Goal: Task Accomplishment & Management: Complete application form

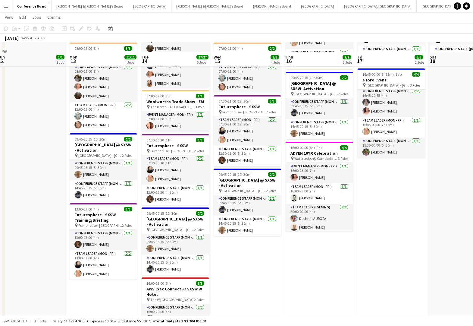
scroll to position [129, 0]
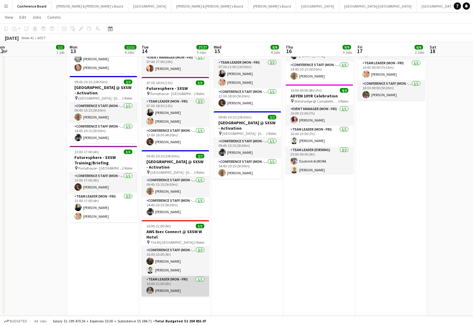
click at [151, 290] on app-user-avatar at bounding box center [149, 289] width 7 height 7
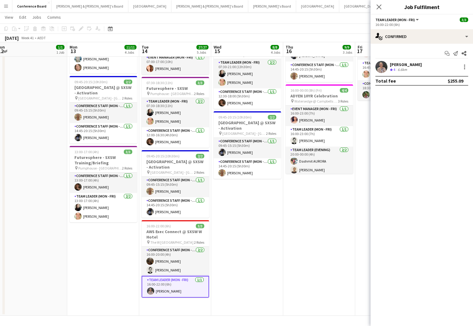
click at [386, 64] on app-user-avatar at bounding box center [381, 67] width 12 height 12
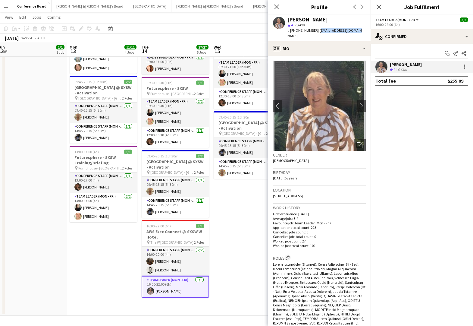
drag, startPoint x: 314, startPoint y: 30, endPoint x: 349, endPoint y: 29, distance: 34.9
click at [349, 29] on div "[PERSON_NAME] star 4 6.6km t. [PHONE_NUMBER] | [EMAIL_ADDRESS][DOMAIN_NAME]" at bounding box center [319, 27] width 102 height 27
copy span "[EMAIL_ADDRESS][DOMAIN_NAME]"
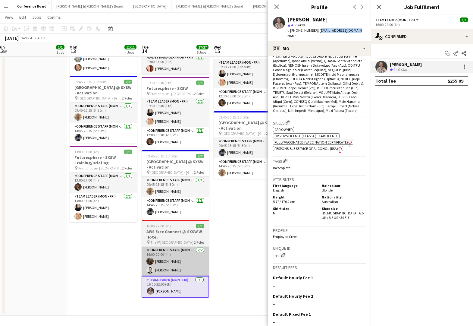
scroll to position [236, 0]
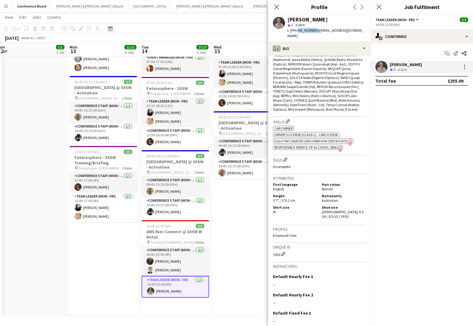
drag, startPoint x: 296, startPoint y: 30, endPoint x: 311, endPoint y: 30, distance: 14.8
click at [312, 30] on span "t. [PHONE_NUMBER]" at bounding box center [302, 30] width 31 height 5
copy span "407921183"
click at [280, 7] on app-icon "Close pop-in" at bounding box center [276, 7] width 9 height 9
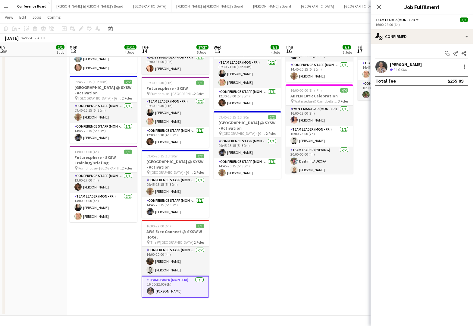
click at [306, 239] on app-date-cell "07:30-16:30 (9h) 3/3 Futuresphere - SXSW pin Pumphouse - Sydney 2 Roles Team Le…" at bounding box center [319, 127] width 72 height 377
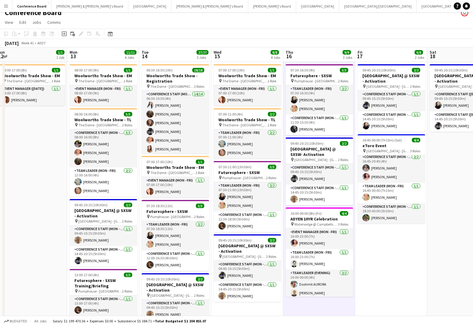
scroll to position [0, 0]
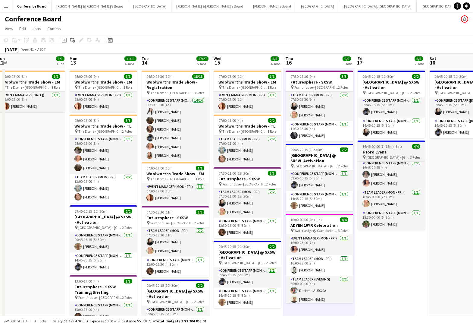
click at [405, 158] on span "[GEOGRAPHIC_DATA] - [GEOGRAPHIC_DATA]" at bounding box center [388, 157] width 44 height 5
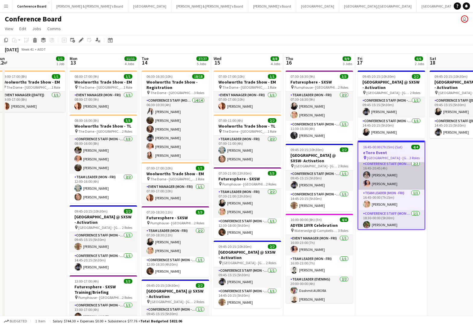
click at [401, 171] on app-card-role "Conference Staff (Mon - Fri) [DATE] 16:45-20:45 (4h) [PERSON_NAME] [PERSON_NAME]" at bounding box center [391, 174] width 66 height 29
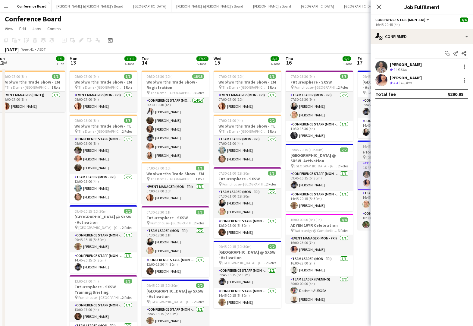
click at [362, 155] on icon "pin" at bounding box center [364, 157] width 4 height 4
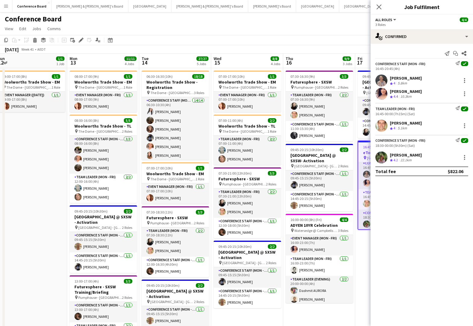
scroll to position [2, 0]
click at [464, 54] on icon "Share" at bounding box center [463, 53] width 5 height 5
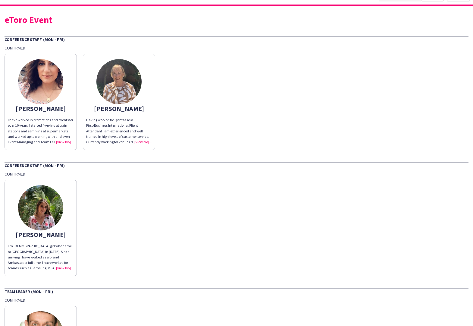
scroll to position [12, 0]
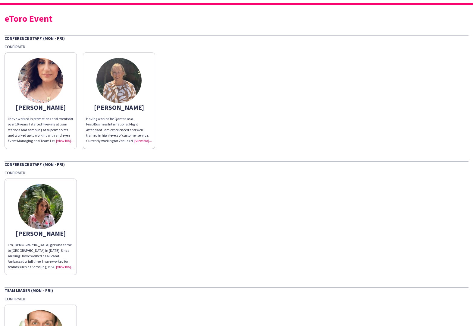
click at [65, 142] on div "I have worked in promotions and events for over 10 years. I started flyer-ing a…" at bounding box center [41, 129] width 66 height 27
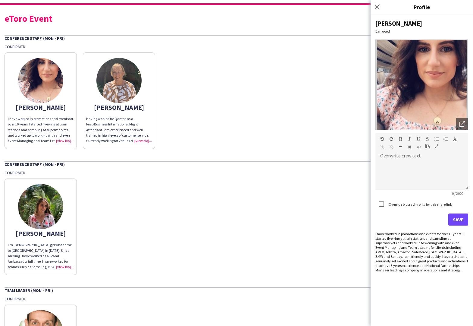
drag, startPoint x: 462, startPoint y: 233, endPoint x: 448, endPoint y: 243, distance: 16.7
click at [448, 243] on div "I have worked in promotions and events for over 10 years. I started flyer-ing a…" at bounding box center [421, 251] width 93 height 41
click at [458, 243] on div "I have worked in promotions and events for over 10 years. I started flyer-ing a…" at bounding box center [421, 251] width 93 height 41
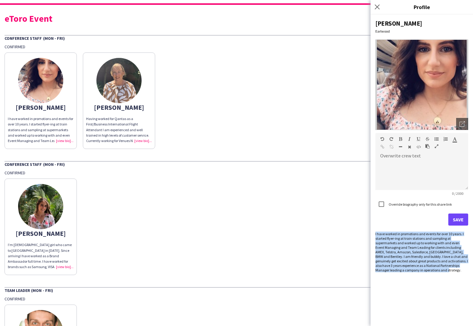
drag, startPoint x: 375, startPoint y: 234, endPoint x: 433, endPoint y: 272, distance: 69.0
click at [433, 272] on div "[PERSON_NAME] Open photos pop-in Overwrite crew text default Heading 1 Heading …" at bounding box center [422, 169] width 102 height 311
copy div "I have worked in promotions and events for over 10 years. I started flyer-ing a…"
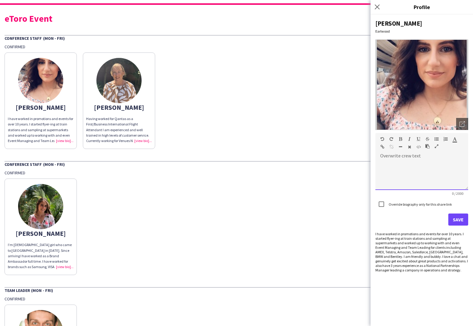
click at [388, 161] on div at bounding box center [421, 175] width 93 height 30
paste div
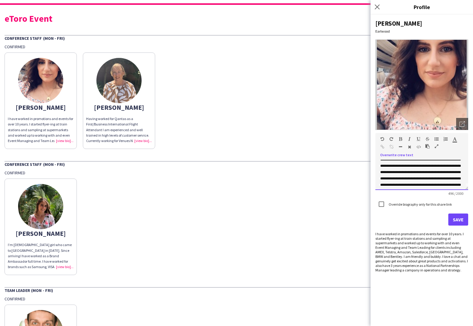
scroll to position [0, 0]
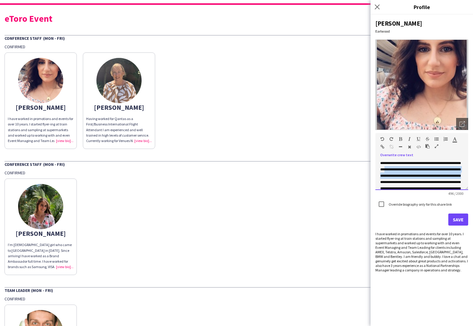
drag, startPoint x: 389, startPoint y: 169, endPoint x: 388, endPoint y: 182, distance: 13.0
click at [388, 182] on span "**********" at bounding box center [420, 191] width 81 height 61
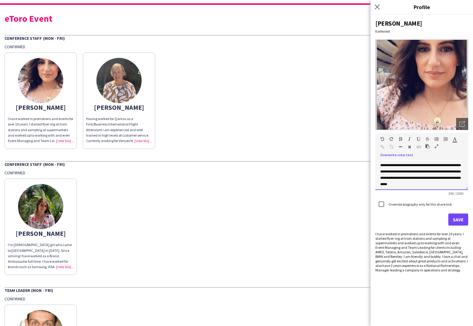
scroll to position [27, 0]
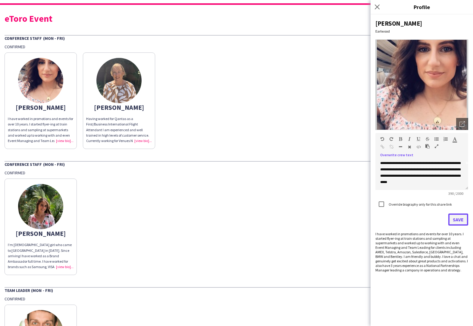
click at [457, 220] on button "Save" at bounding box center [458, 219] width 20 height 12
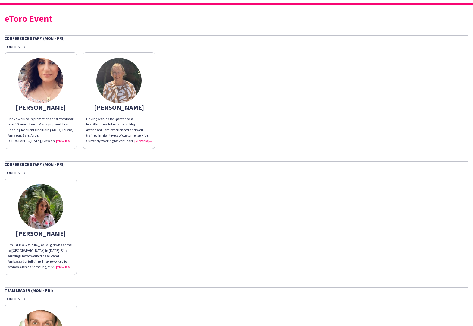
click at [142, 144] on app-share-pages-crew-card "[PERSON_NAME] Having worked for Qantas as a First/Business International Flight…" at bounding box center [119, 100] width 72 height 96
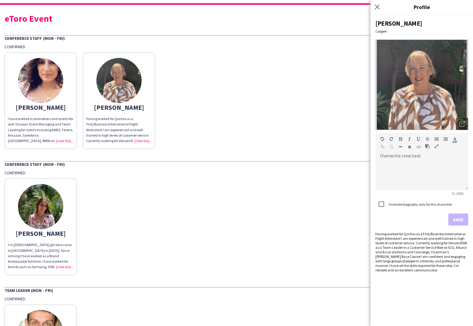
click at [56, 232] on div "[PERSON_NAME]" at bounding box center [41, 232] width 66 height 5
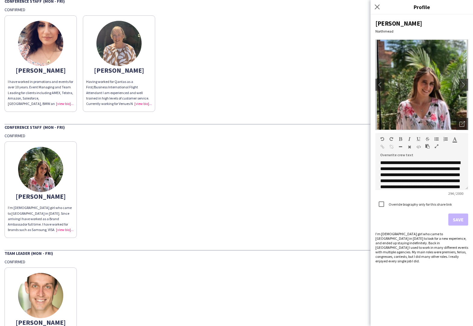
scroll to position [114, 0]
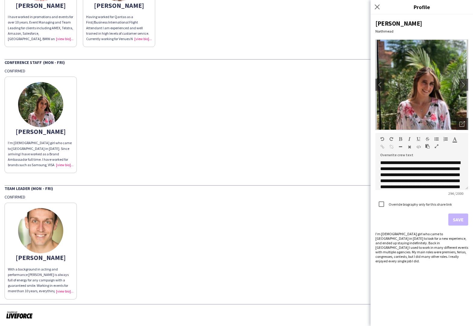
click at [65, 291] on div "With a background in acting and performance [PERSON_NAME] is always full of ene…" at bounding box center [41, 279] width 66 height 27
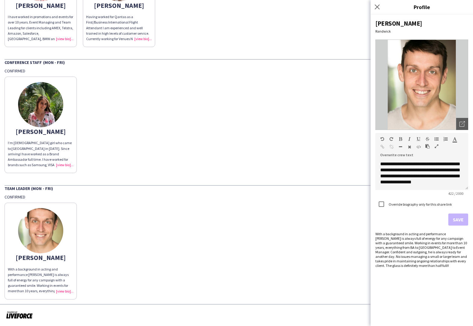
scroll to position [41, 0]
click at [193, 166] on div "[PERSON_NAME]’m [DEMOGRAPHIC_DATA] girl who came to [GEOGRAPHIC_DATA] in [DATE]…" at bounding box center [237, 123] width 464 height 99
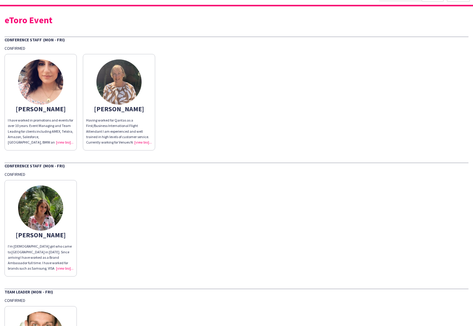
scroll to position [0, 0]
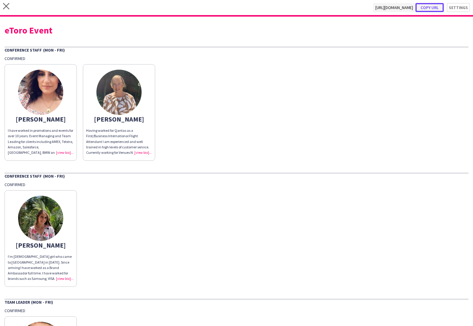
click at [429, 6] on button "Copy url" at bounding box center [429, 7] width 28 height 9
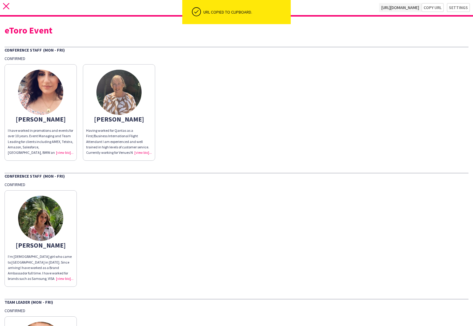
click at [5, 6] on icon "close" at bounding box center [6, 6] width 6 height 6
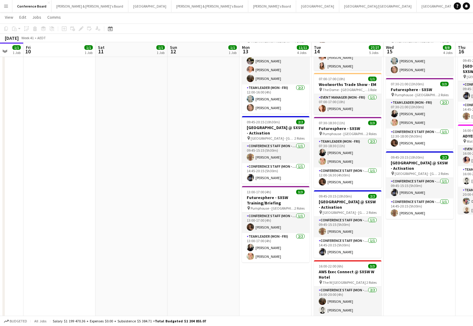
scroll to position [129, 0]
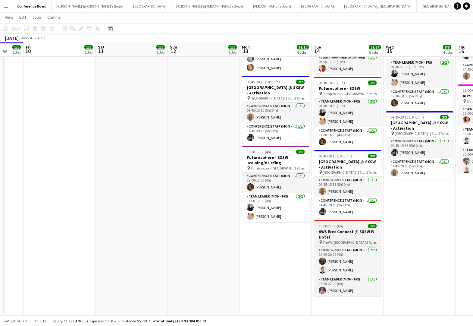
click at [334, 236] on h3 "AWS Exec Connect @ SXSW W Hotel" at bounding box center [347, 234] width 67 height 11
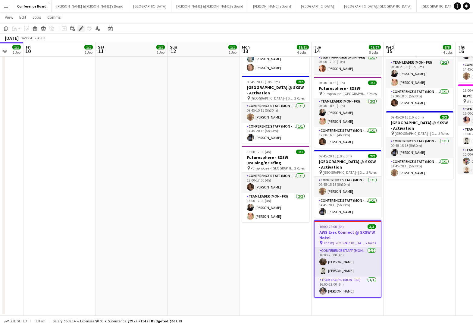
click at [80, 28] on icon at bounding box center [80, 28] width 3 height 3
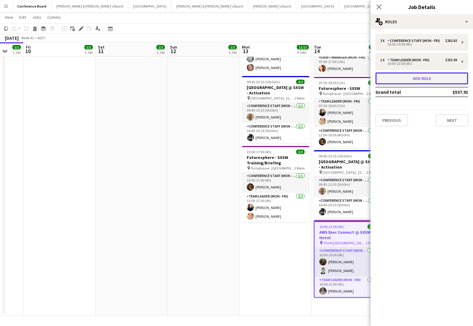
click at [419, 80] on button "Add role" at bounding box center [421, 78] width 93 height 12
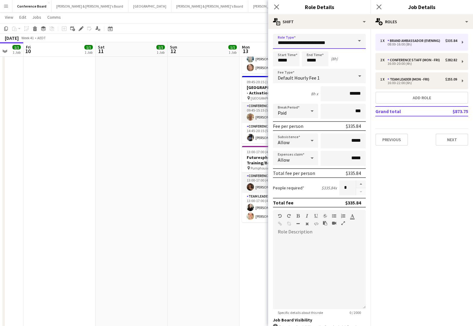
click at [345, 48] on input "**********" at bounding box center [319, 41] width 93 height 15
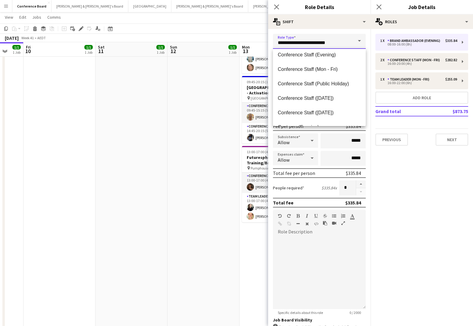
scroll to position [77, 0]
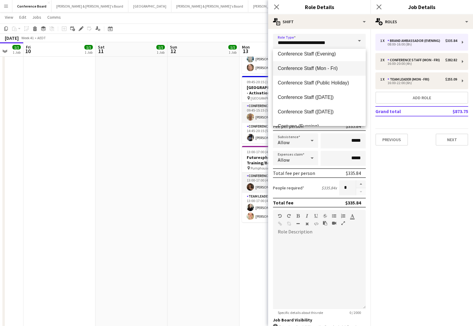
click at [318, 67] on span "Conference Staff (Mon - Fri)" at bounding box center [319, 68] width 83 height 6
type input "**********"
type input "******"
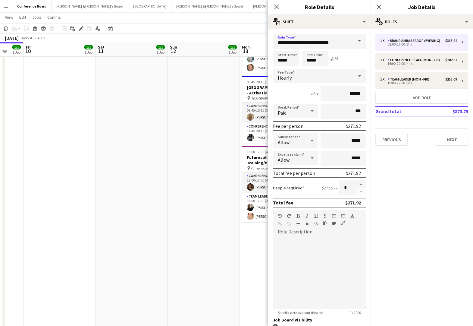
click at [291, 59] on input "*****" at bounding box center [286, 58] width 27 height 15
click at [280, 48] on div at bounding box center [280, 48] width 12 height 6
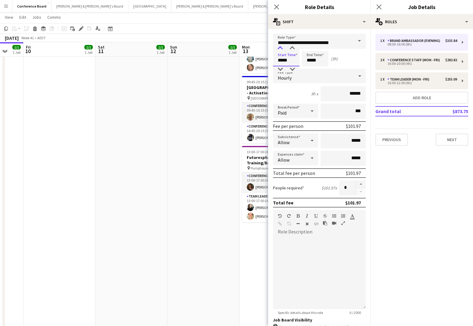
click at [280, 48] on div at bounding box center [280, 48] width 12 height 6
click at [293, 50] on div at bounding box center [292, 48] width 12 height 6
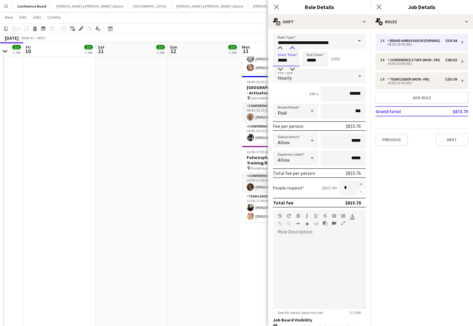
type input "*****"
click at [293, 50] on div at bounding box center [292, 48] width 12 height 6
click at [313, 63] on input "*****" at bounding box center [315, 58] width 27 height 15
click at [309, 47] on div at bounding box center [309, 48] width 12 height 6
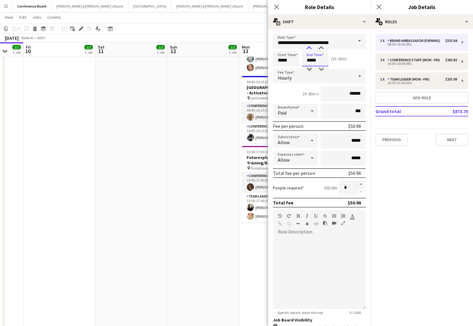
click at [309, 47] on div at bounding box center [309, 48] width 12 height 6
click at [318, 48] on div at bounding box center [321, 48] width 12 height 6
type input "*****"
click at [318, 48] on div at bounding box center [321, 48] width 12 height 6
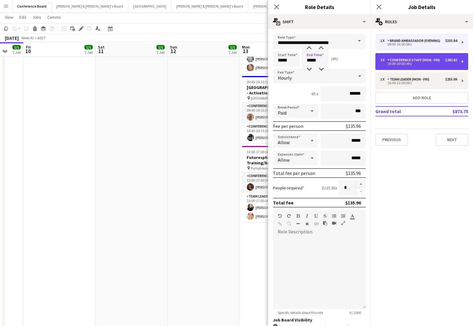
click at [396, 64] on div "16:00-20:00 (4h)" at bounding box center [418, 63] width 77 height 3
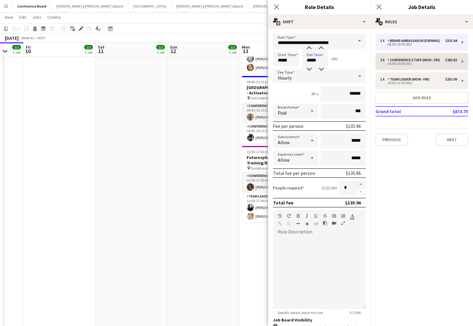
type input "*****"
type input "*"
click at [292, 61] on input "*****" at bounding box center [286, 58] width 27 height 15
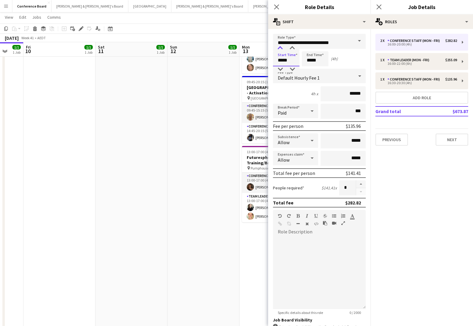
type input "*****"
click at [280, 49] on div at bounding box center [280, 48] width 12 height 6
click at [315, 61] on input "*****" at bounding box center [315, 58] width 27 height 15
click at [321, 48] on div at bounding box center [321, 48] width 12 height 6
type input "*****"
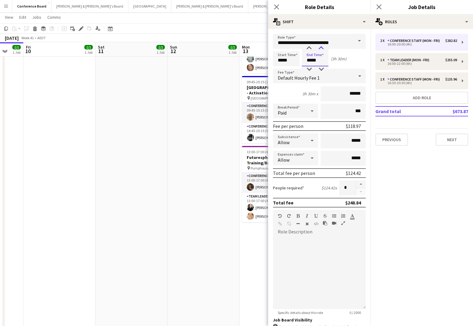
click at [321, 48] on div at bounding box center [321, 48] width 12 height 6
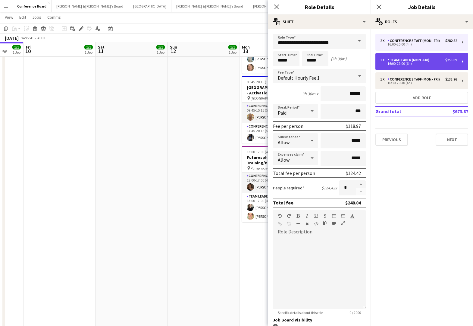
click at [401, 63] on div "16:00-22:00 (6h)" at bounding box center [418, 63] width 77 height 3
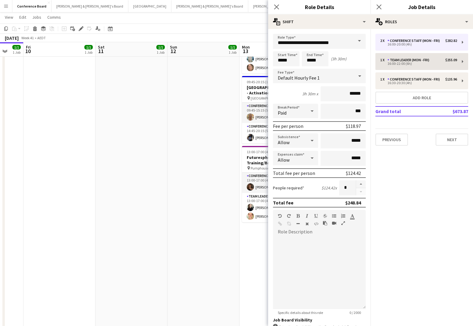
type input "**********"
type input "*****"
type input "******"
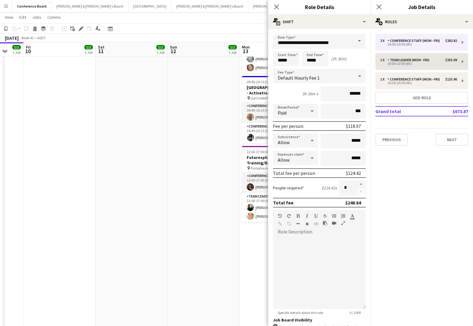
type input "*"
click at [287, 63] on input "*****" at bounding box center [286, 58] width 27 height 15
type input "*****"
click at [280, 48] on div at bounding box center [280, 48] width 12 height 6
click at [222, 120] on app-date-cell "09:00-17:00 (8h) 1/1 Woolworths Trade Show - EM pin The Dome - [GEOGRAPHIC_DATA…" at bounding box center [203, 133] width 72 height 389
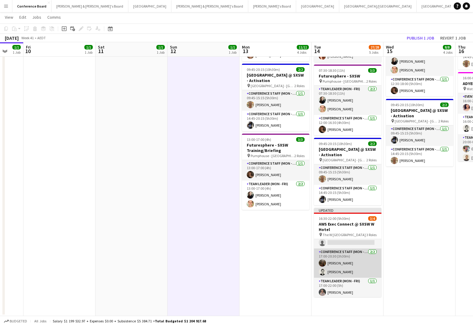
scroll to position [12, 0]
click at [339, 258] on app-card-role "Conference Staff (Mon - Fri) [DATE] 17:00-20:30 (3h30m) [PERSON_NAME] [PERSON_N…" at bounding box center [347, 261] width 67 height 29
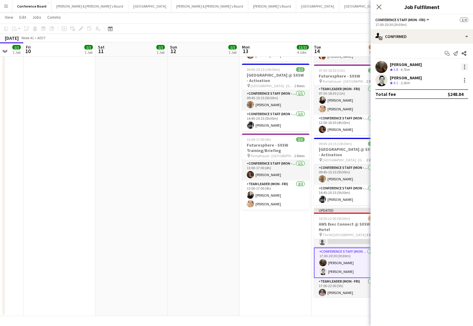
click at [464, 65] on div at bounding box center [464, 64] width 1 height 1
click at [446, 91] on span "Switch crew" at bounding box center [439, 92] width 26 height 5
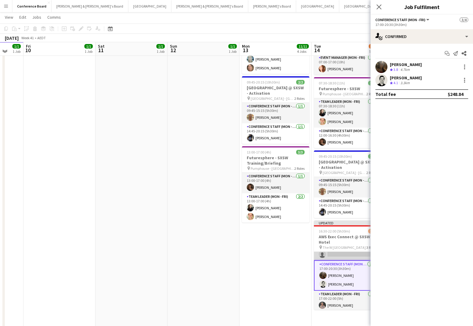
click at [331, 252] on app-card-role "Conference Staff (Mon - Fri) 0/1 16:30-20:30 (4h) single-neutral-actions" at bounding box center [347, 249] width 67 height 20
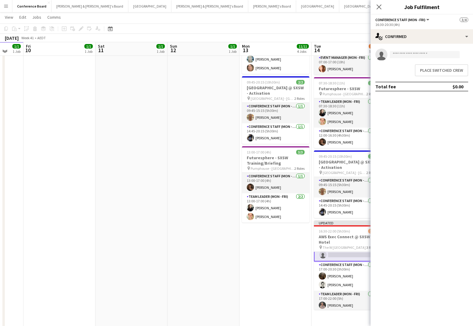
scroll to position [13, 0]
click at [445, 69] on button "Place switched crew" at bounding box center [441, 70] width 53 height 12
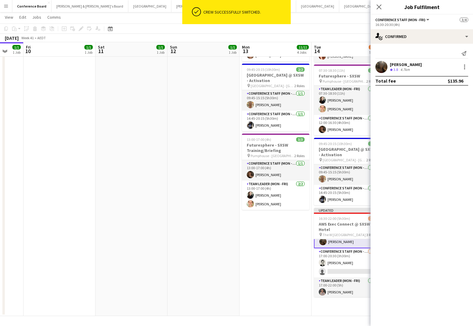
scroll to position [141, 0]
click at [332, 268] on app-card-role "Conference Staff (Mon - Fri) [DATE] 17:00-20:30 (3h30m) [PERSON_NAME] single-ne…" at bounding box center [347, 262] width 67 height 29
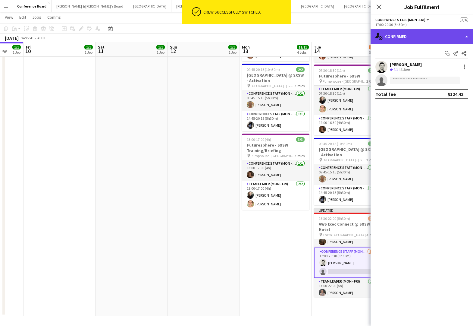
click at [432, 38] on div "single-neutral-actions-check-2 Confirmed" at bounding box center [422, 36] width 102 height 14
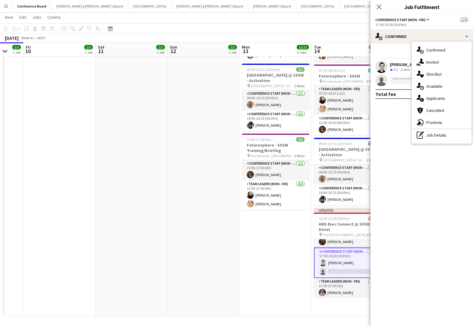
drag, startPoint x: 440, startPoint y: 135, endPoint x: 436, endPoint y: 87, distance: 47.8
click at [440, 133] on div "pen-write Job Details" at bounding box center [442, 135] width 60 height 12
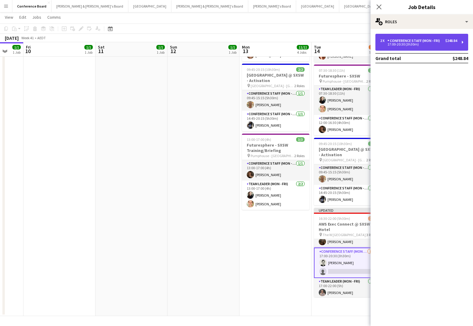
click at [439, 40] on div "Conference Staff (Mon - Fri)" at bounding box center [414, 41] width 55 height 4
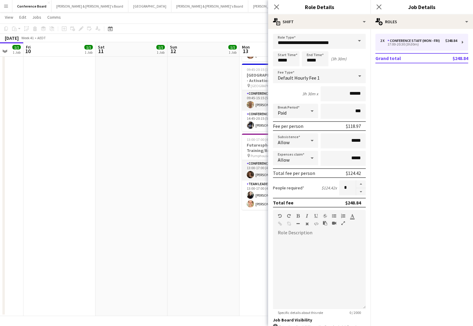
drag, startPoint x: 361, startPoint y: 192, endPoint x: 326, endPoint y: 194, distance: 34.4
click at [360, 192] on button "button" at bounding box center [361, 192] width 10 height 8
type input "*"
click at [157, 181] on app-date-cell "09:00-17:00 (8h) 1/1 Woolworths Trade Show - EM pin The Dome - [GEOGRAPHIC_DATA…" at bounding box center [131, 120] width 72 height 389
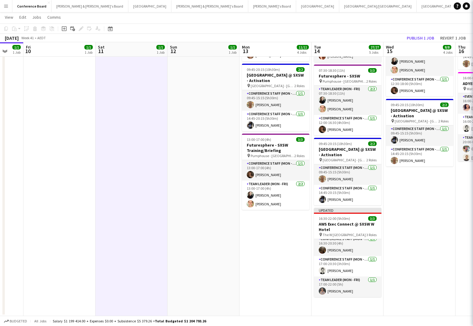
scroll to position [3, 0]
click at [427, 35] on button "Publish 1 job" at bounding box center [420, 38] width 32 height 8
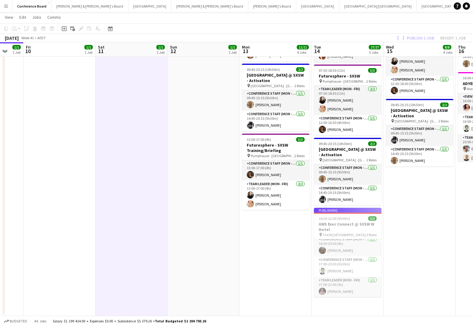
scroll to position [0, 0]
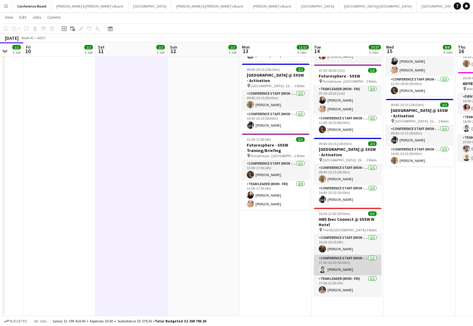
click at [340, 259] on app-card-role "Conference Staff (Mon - Fri) [DATE] 17:00-20:30 (3h30m) [PERSON_NAME]" at bounding box center [347, 265] width 67 height 20
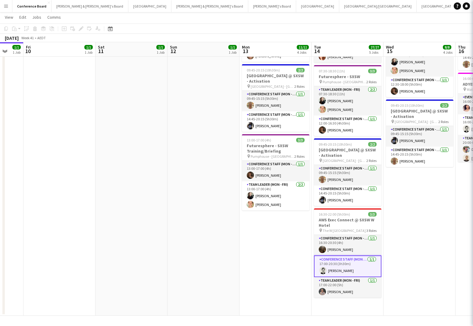
scroll to position [140, 0]
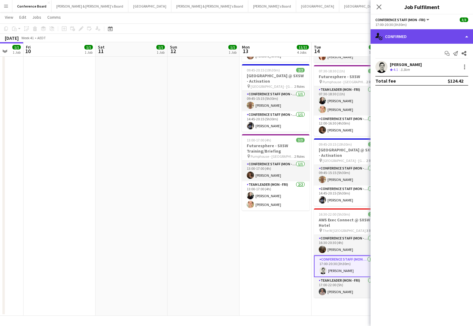
click at [461, 39] on div "single-neutral-actions-check-2 Confirmed" at bounding box center [422, 36] width 102 height 14
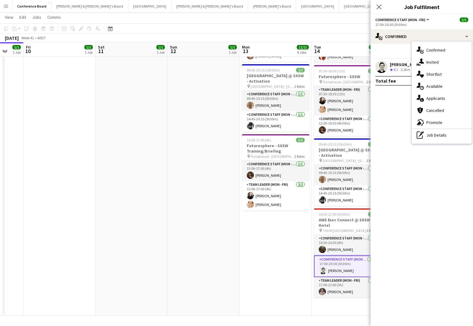
drag, startPoint x: 452, startPoint y: 134, endPoint x: 452, endPoint y: 129, distance: 5.4
click at [452, 134] on div "pen-write Job Details" at bounding box center [442, 135] width 60 height 12
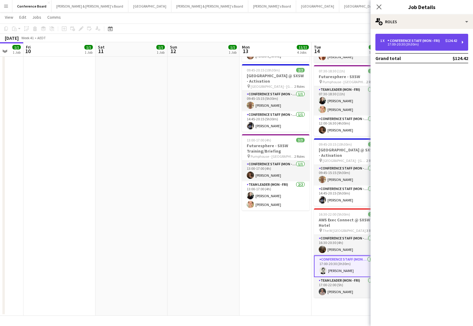
click at [438, 43] on div "17:00-20:30 (3h30m)" at bounding box center [418, 44] width 77 height 3
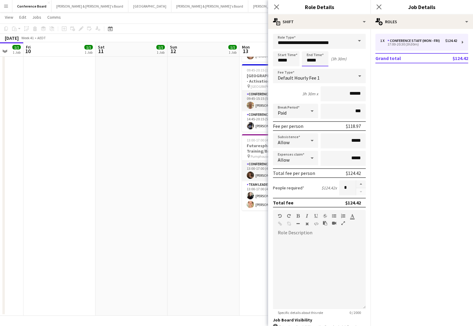
click at [322, 61] on input "*****" at bounding box center [315, 58] width 27 height 15
click at [321, 70] on div at bounding box center [321, 69] width 12 height 6
click at [321, 68] on div at bounding box center [321, 69] width 12 height 6
type input "*****"
click at [308, 47] on div at bounding box center [309, 48] width 12 height 6
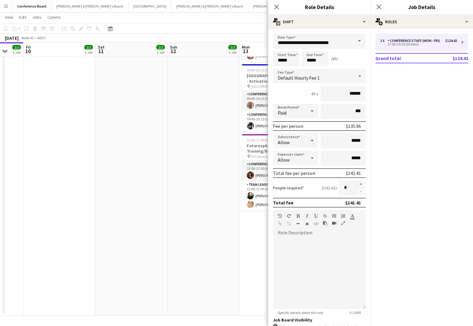
click at [190, 135] on app-date-cell "09:00-17:00 (8h) 1/1 Woolworths Trade Show - EM pin The Dome - [GEOGRAPHIC_DATA…" at bounding box center [203, 121] width 72 height 388
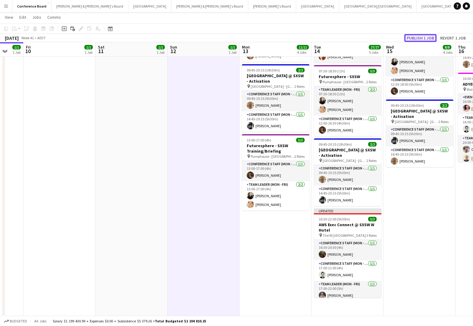
click at [422, 34] on button "Publish 1 job" at bounding box center [420, 38] width 32 height 8
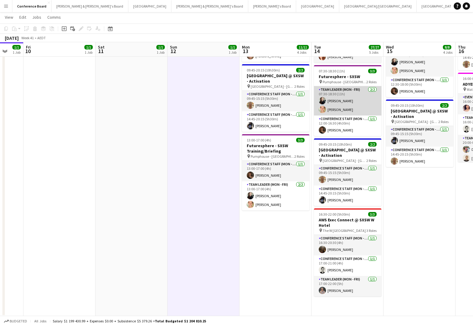
click at [323, 108] on app-user-avatar at bounding box center [322, 109] width 7 height 7
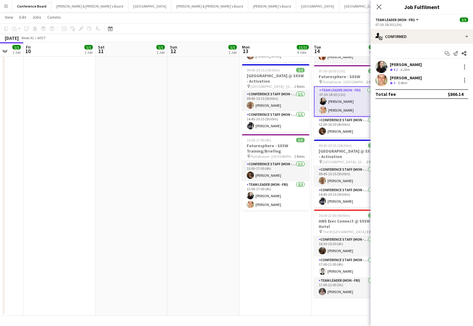
click at [384, 79] on app-user-avatar at bounding box center [381, 80] width 12 height 12
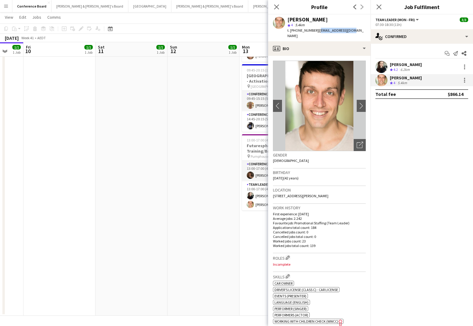
drag, startPoint x: 314, startPoint y: 31, endPoint x: 348, endPoint y: 30, distance: 33.5
click at [348, 30] on div "[PERSON_NAME] star 4 5.4km t. [PHONE_NUMBER] | [EMAIL_ADDRESS][DOMAIN_NAME]" at bounding box center [319, 27] width 102 height 27
copy span "[EMAIL_ADDRESS][DOMAIN_NAME]"
click at [277, 7] on icon "Close pop-in" at bounding box center [277, 7] width 6 height 6
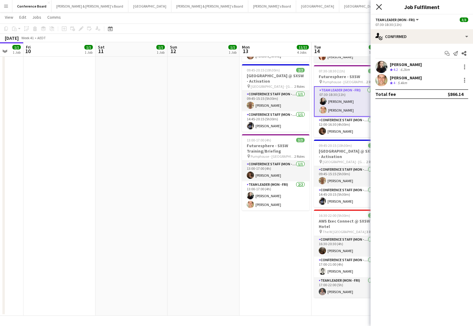
click at [377, 7] on icon "Close pop-in" at bounding box center [379, 7] width 6 height 6
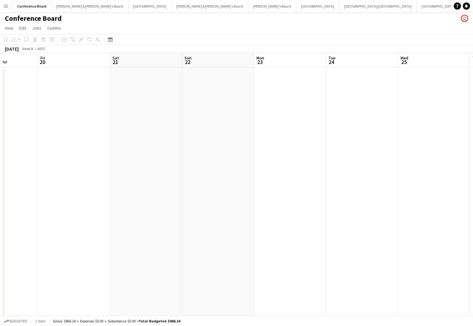
scroll to position [1, 0]
drag, startPoint x: 246, startPoint y: 98, endPoint x: 243, endPoint y: 100, distance: 3.4
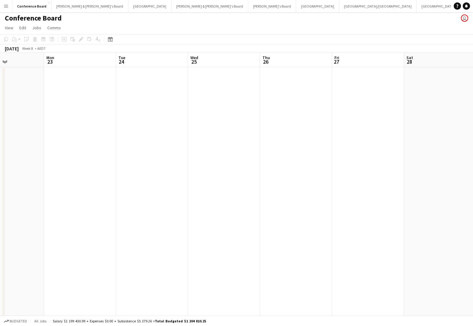
drag, startPoint x: 228, startPoint y: 91, endPoint x: 193, endPoint y: 84, distance: 35.5
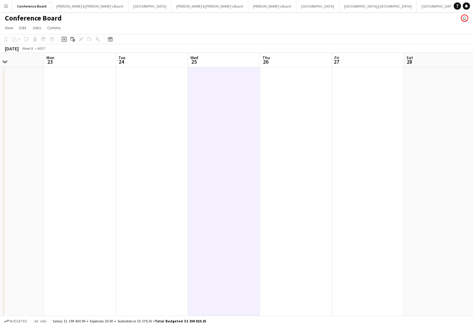
click at [64, 39] on icon at bounding box center [64, 39] width 3 height 3
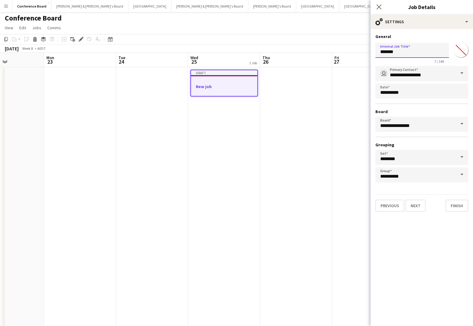
drag, startPoint x: 401, startPoint y: 52, endPoint x: 370, endPoint y: 52, distance: 31.3
type input "**********"
click at [460, 51] on input "*******" at bounding box center [461, 50] width 22 height 22
type input "*******"
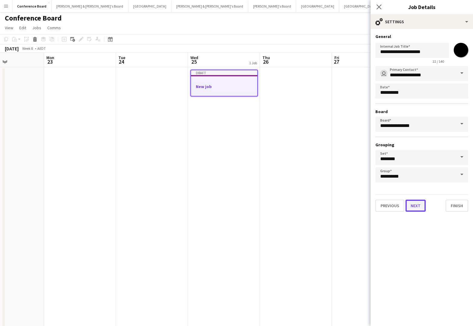
click at [418, 206] on button "Next" at bounding box center [415, 205] width 20 height 12
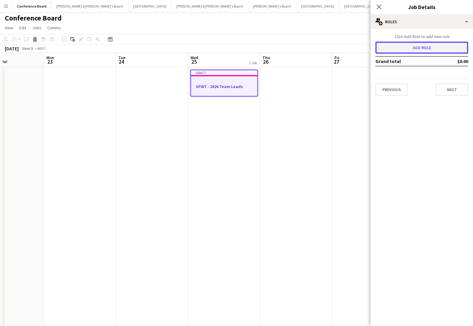
click at [412, 47] on button "Add role" at bounding box center [421, 48] width 93 height 12
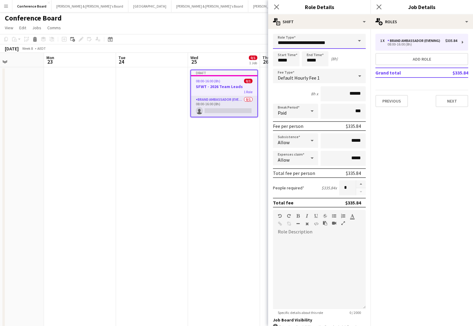
click at [349, 45] on input "**********" at bounding box center [319, 41] width 93 height 15
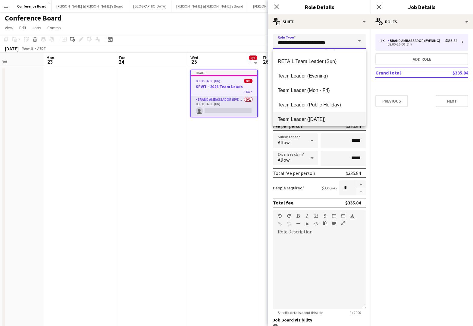
scroll to position [575, 0]
click at [319, 92] on span "Team Leader (Mon - Fri)" at bounding box center [319, 91] width 83 height 6
type input "**********"
type input "******"
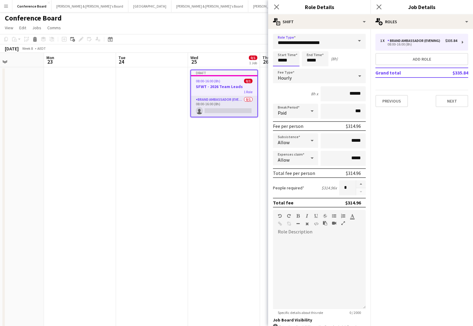
click at [292, 61] on input "*****" at bounding box center [286, 58] width 27 height 15
click at [279, 49] on div at bounding box center [280, 48] width 12 height 6
click at [281, 67] on div at bounding box center [280, 69] width 12 height 6
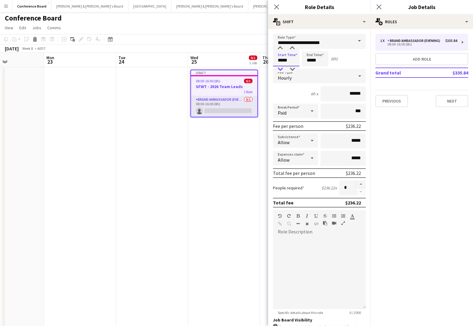
click at [281, 67] on div at bounding box center [280, 69] width 12 height 6
type input "*****"
click at [281, 67] on div at bounding box center [280, 69] width 12 height 6
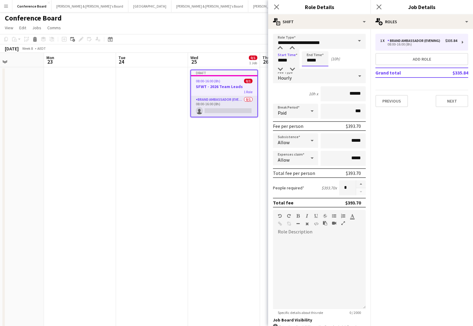
click at [313, 64] on input "*****" at bounding box center [315, 58] width 27 height 15
click at [310, 48] on div at bounding box center [309, 48] width 12 height 6
type input "*****"
click at [310, 68] on div at bounding box center [309, 69] width 12 height 6
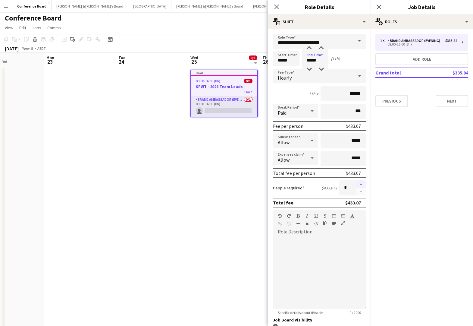
click at [361, 185] on button "button" at bounding box center [361, 184] width 10 height 8
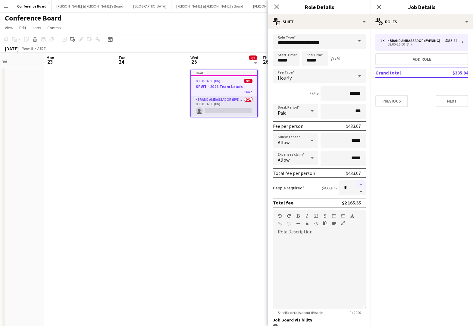
click at [361, 185] on button "button" at bounding box center [361, 184] width 10 height 8
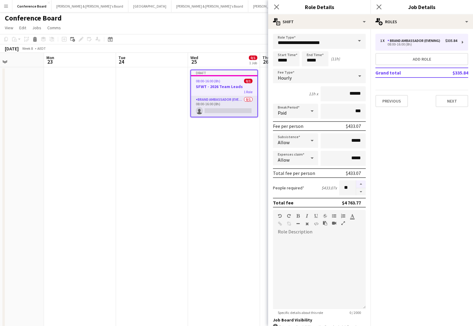
click at [361, 185] on button "button" at bounding box center [361, 184] width 10 height 8
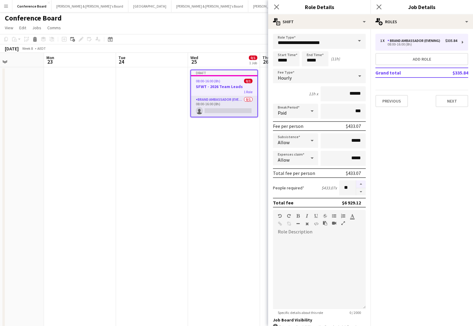
click at [361, 185] on button "button" at bounding box center [361, 184] width 10 height 8
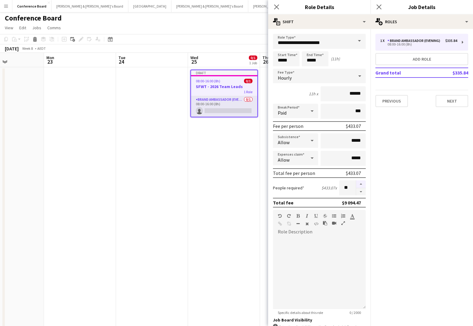
click at [361, 185] on button "button" at bounding box center [361, 184] width 10 height 8
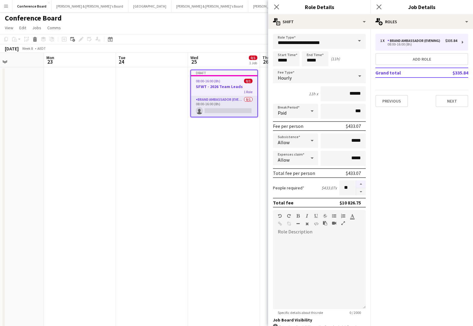
type input "**"
click at [443, 103] on button "Next" at bounding box center [452, 101] width 33 height 12
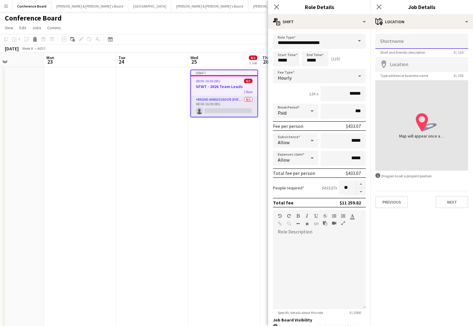
click at [388, 40] on input "Shortname" at bounding box center [421, 41] width 93 height 15
type input "**********"
click at [393, 63] on input "Location" at bounding box center [421, 64] width 93 height 15
type input "**********"
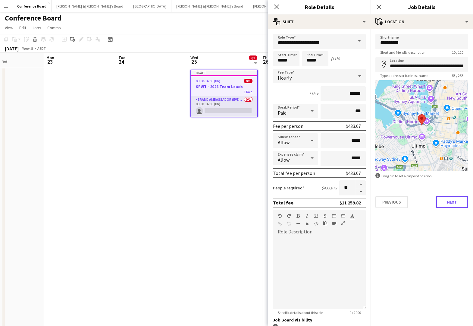
click at [449, 199] on button "Next" at bounding box center [452, 202] width 33 height 12
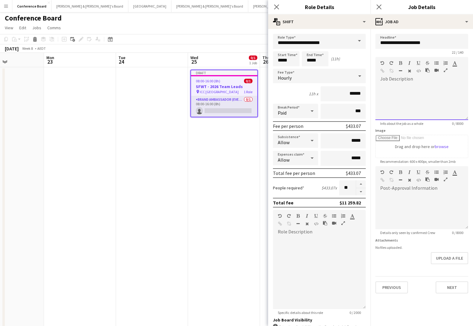
click at [389, 89] on div at bounding box center [421, 102] width 93 height 36
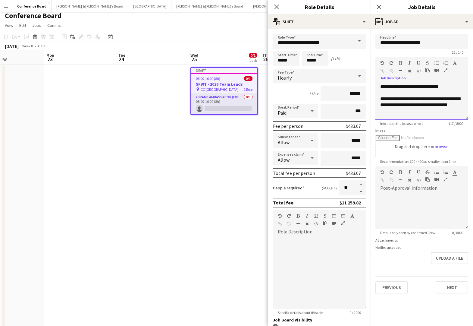
scroll to position [3, 0]
click at [391, 86] on div "**********" at bounding box center [421, 102] width 93 height 36
click at [424, 114] on div "**********" at bounding box center [421, 102] width 93 height 36
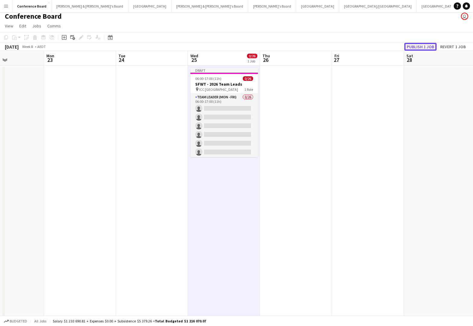
click at [425, 46] on button "Publish 1 job" at bounding box center [420, 47] width 32 height 8
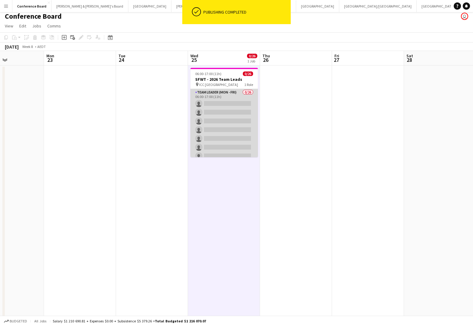
click at [230, 100] on app-card-role "Team Leader (Mon - Fri) 0/26 06:00-17:00 (11h) single-neutral-actions single-ne…" at bounding box center [223, 208] width 67 height 239
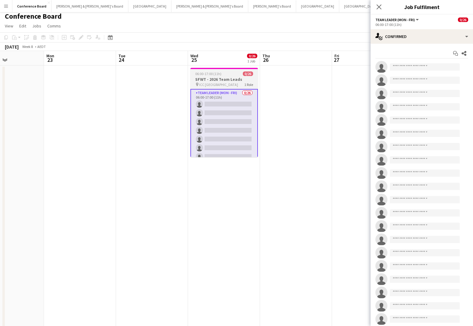
click at [235, 79] on h3 "SFWT - 2026 Team Leads" at bounding box center [223, 79] width 67 height 5
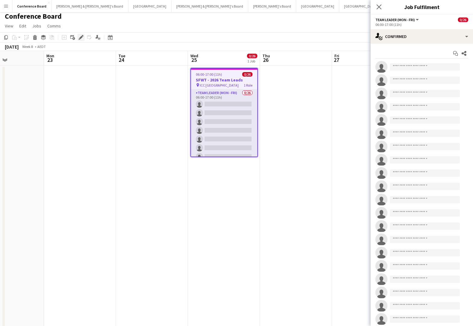
click at [82, 38] on icon "Edit" at bounding box center [81, 37] width 5 height 5
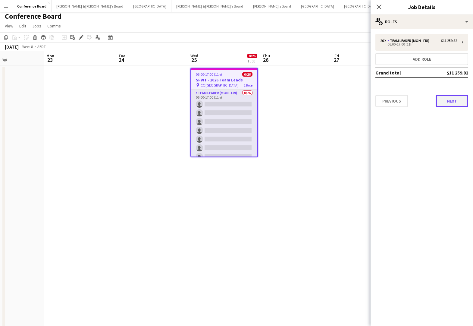
click at [451, 102] on button "Next" at bounding box center [452, 101] width 33 height 12
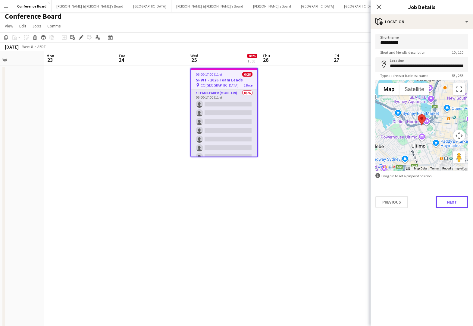
drag, startPoint x: 454, startPoint y: 205, endPoint x: 450, endPoint y: 202, distance: 4.8
click at [454, 205] on button "Next" at bounding box center [452, 202] width 33 height 12
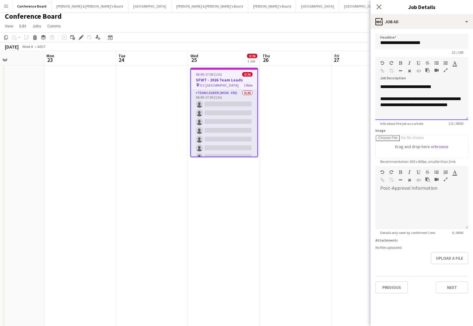
click at [380, 86] on div "**********" at bounding box center [421, 102] width 93 height 36
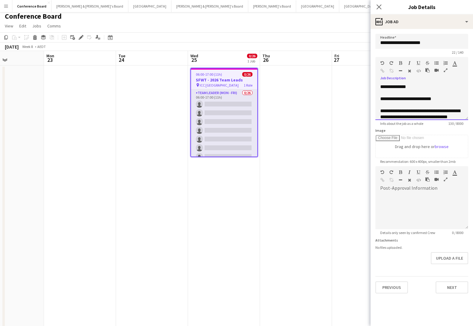
scroll to position [5, 0]
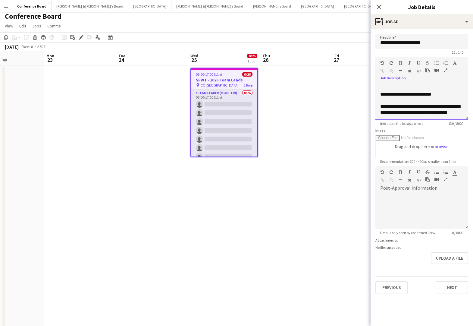
click at [458, 113] on div "**********" at bounding box center [421, 109] width 83 height 12
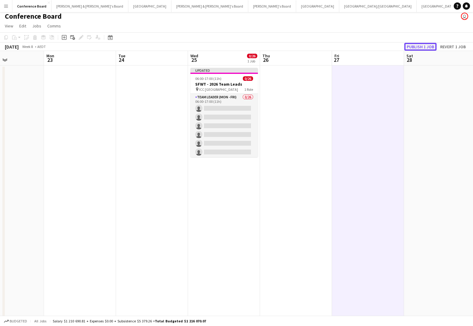
click at [423, 45] on button "Publish 1 job" at bounding box center [420, 47] width 32 height 8
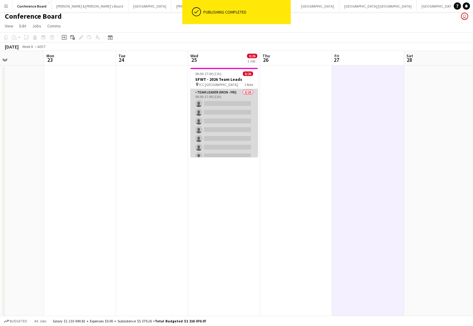
click at [232, 101] on app-card-role "Team Leader (Mon - Fri) 0/26 06:00-17:00 (11h) single-neutral-actions single-ne…" at bounding box center [223, 208] width 67 height 239
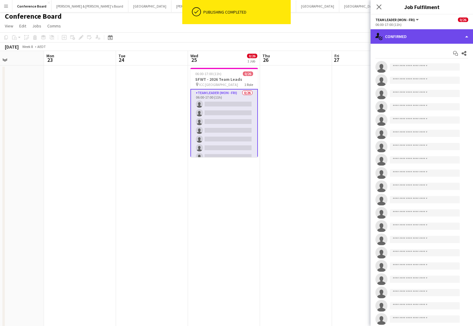
click at [432, 39] on div "single-neutral-actions-check-2 Confirmed" at bounding box center [422, 36] width 102 height 14
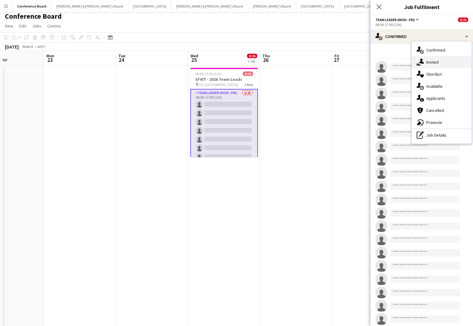
click at [437, 63] on span "Invited" at bounding box center [432, 61] width 12 height 5
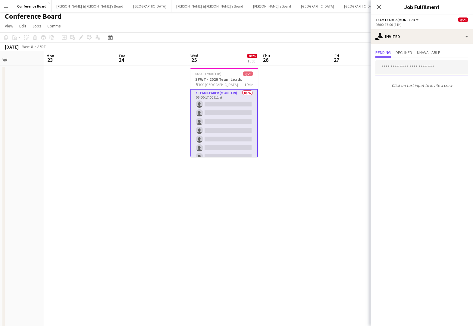
click at [387, 68] on input "text" at bounding box center [421, 67] width 93 height 15
type input "*****"
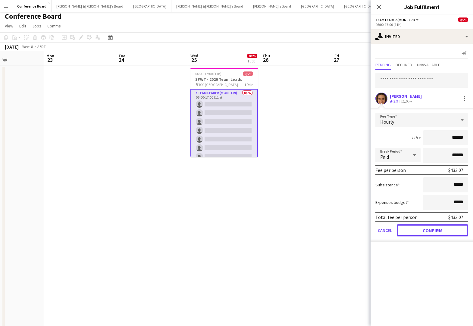
click at [421, 231] on button "Confirm" at bounding box center [432, 230] width 71 height 12
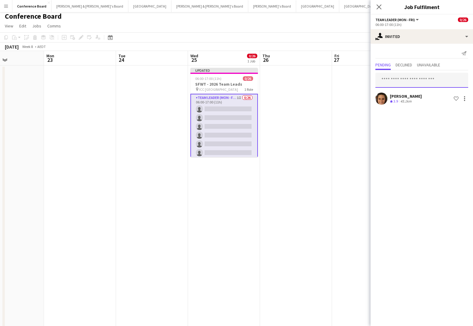
click at [383, 83] on input "text" at bounding box center [421, 80] width 93 height 15
type input "*****"
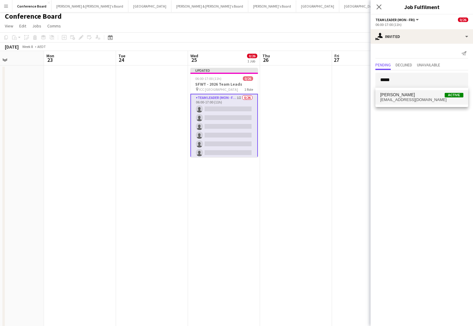
click at [393, 99] on span "[EMAIL_ADDRESS][DOMAIN_NAME]" at bounding box center [421, 99] width 83 height 5
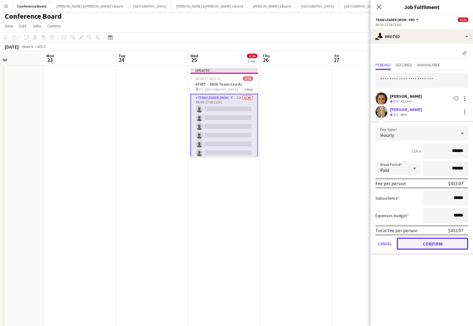
click at [445, 245] on button "Confirm" at bounding box center [432, 243] width 71 height 12
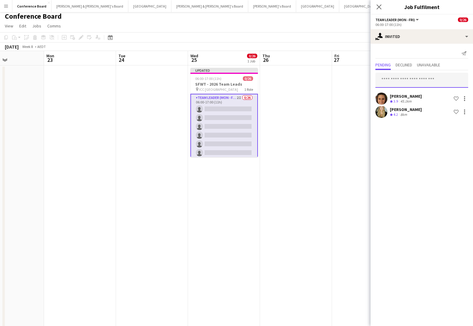
click at [384, 77] on input "text" at bounding box center [421, 80] width 93 height 15
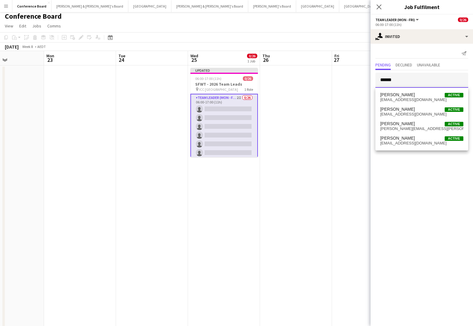
scroll to position [0, 0]
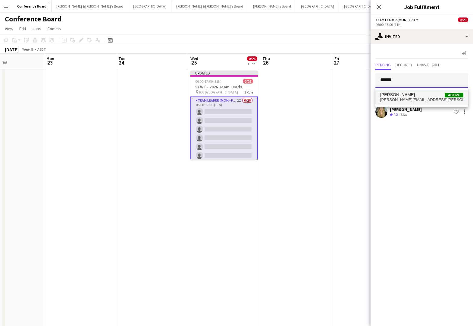
type input "******"
click at [390, 96] on span "[PERSON_NAME]" at bounding box center [397, 94] width 35 height 5
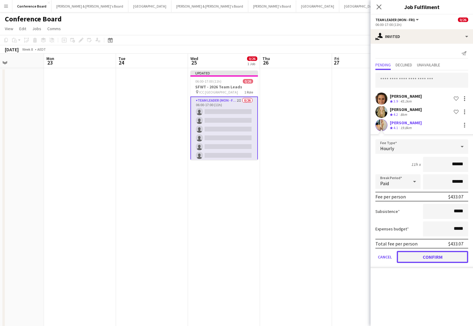
click at [429, 254] on button "Confirm" at bounding box center [432, 257] width 71 height 12
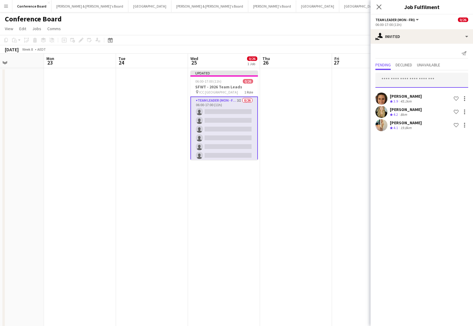
click at [382, 80] on input "text" at bounding box center [421, 80] width 93 height 15
type input "*****"
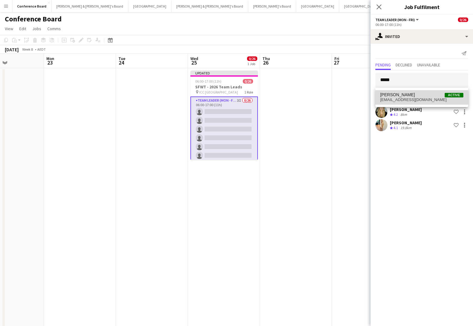
click at [392, 97] on span "[EMAIL_ADDRESS][DOMAIN_NAME]" at bounding box center [421, 99] width 83 height 5
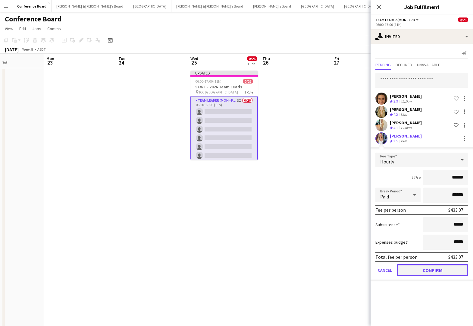
drag, startPoint x: 444, startPoint y: 267, endPoint x: 441, endPoint y: 261, distance: 7.4
click at [444, 267] on button "Confirm" at bounding box center [432, 270] width 71 height 12
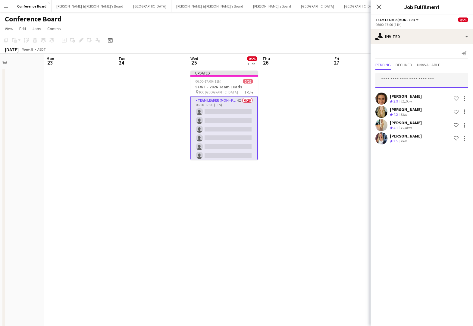
click at [392, 79] on input "text" at bounding box center [421, 80] width 93 height 15
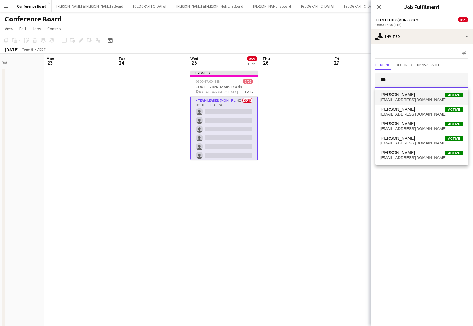
type input "***"
click at [403, 99] on span "[EMAIL_ADDRESS][DOMAIN_NAME]" at bounding box center [421, 99] width 83 height 5
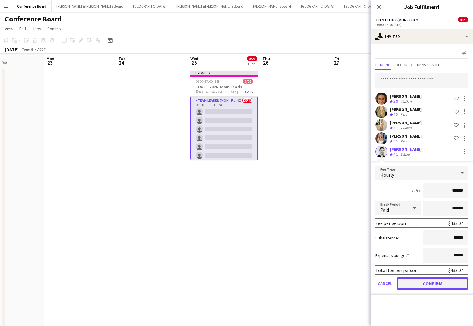
click at [436, 283] on button "Confirm" at bounding box center [432, 283] width 71 height 12
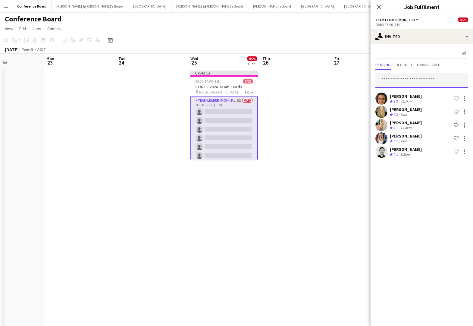
click at [382, 77] on input "text" at bounding box center [421, 80] width 93 height 15
type input "*****"
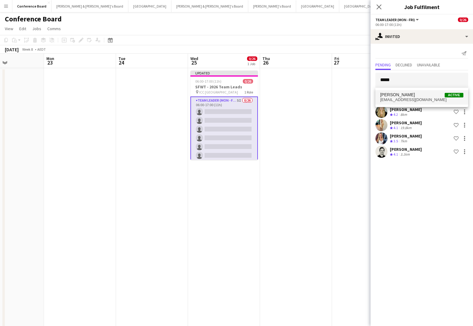
click at [392, 99] on span "[EMAIL_ADDRESS][DOMAIN_NAME]" at bounding box center [421, 99] width 83 height 5
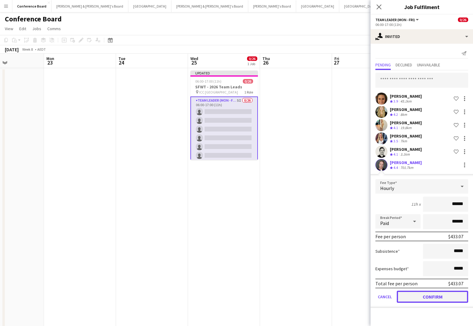
click at [420, 296] on button "Confirm" at bounding box center [432, 296] width 71 height 12
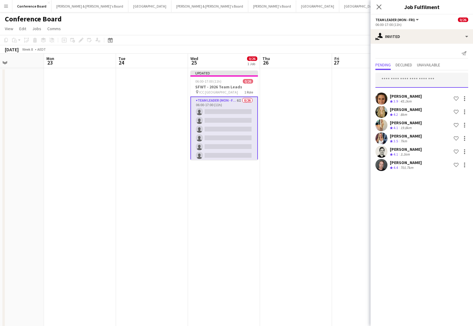
click at [383, 79] on input "text" at bounding box center [421, 80] width 93 height 15
type input "*****"
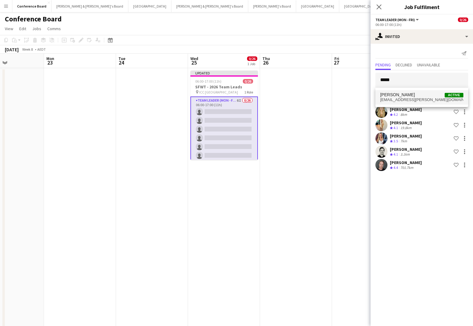
click at [390, 94] on span "[PERSON_NAME]" at bounding box center [397, 94] width 35 height 5
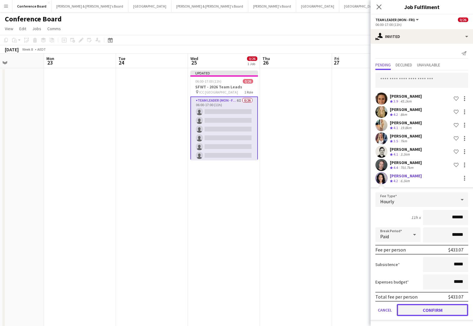
click at [439, 308] on button "Confirm" at bounding box center [432, 310] width 71 height 12
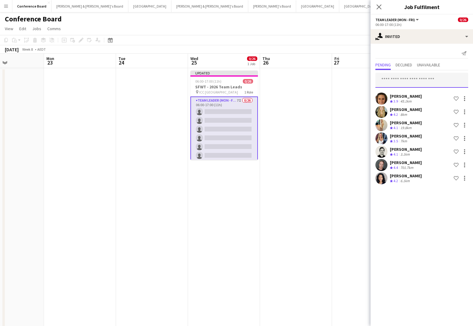
click at [382, 77] on input "text" at bounding box center [421, 80] width 93 height 15
type input "******"
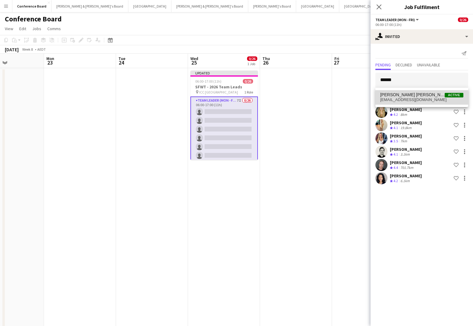
click at [391, 97] on span "[EMAIL_ADDRESS][DOMAIN_NAME]" at bounding box center [421, 99] width 83 height 5
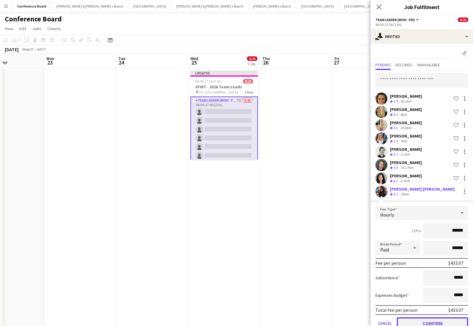
click at [421, 320] on button "Confirm" at bounding box center [432, 323] width 71 height 12
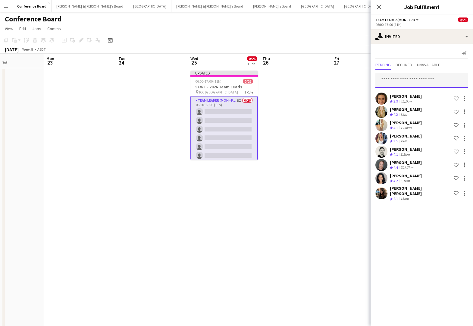
click at [399, 82] on input "text" at bounding box center [421, 80] width 93 height 15
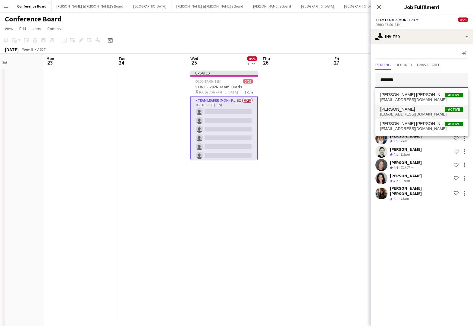
scroll to position [1, 0]
type input "*******"
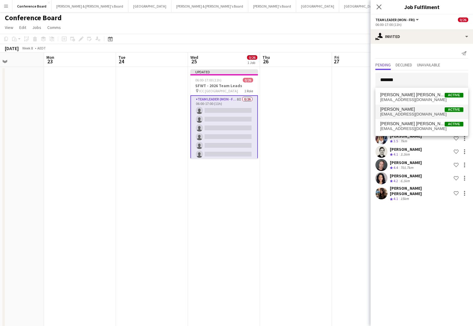
click at [406, 113] on span "[EMAIL_ADDRESS][DOMAIN_NAME]" at bounding box center [421, 114] width 83 height 5
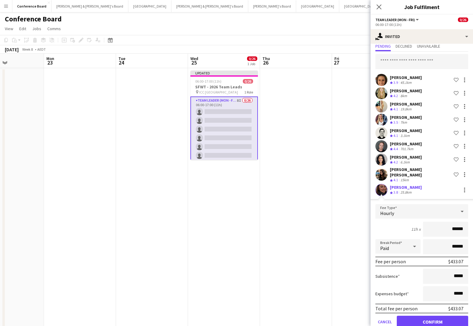
scroll to position [27, 0]
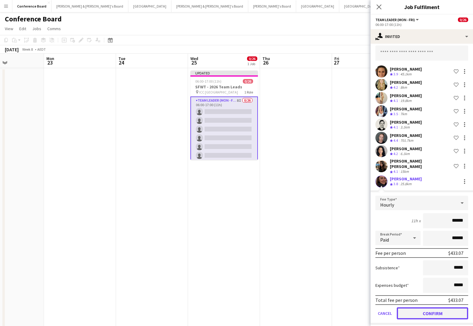
click at [424, 307] on button "Confirm" at bounding box center [432, 313] width 71 height 12
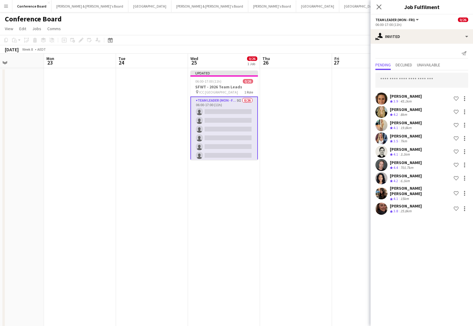
scroll to position [0, 0]
click at [388, 75] on input "text" at bounding box center [421, 80] width 93 height 15
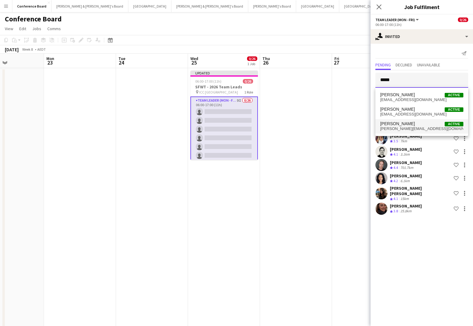
type input "*****"
click at [406, 126] on span "[PERSON_NAME][EMAIL_ADDRESS][DOMAIN_NAME]" at bounding box center [421, 128] width 83 height 5
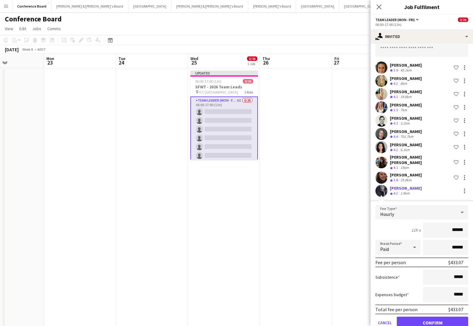
scroll to position [40, 0]
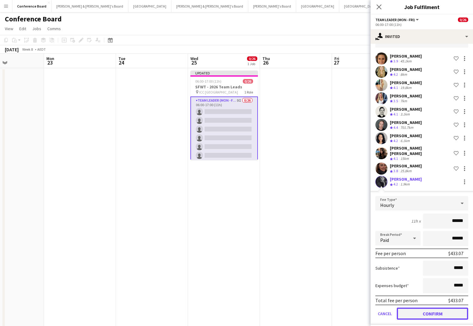
click at [441, 311] on button "Confirm" at bounding box center [432, 313] width 71 height 12
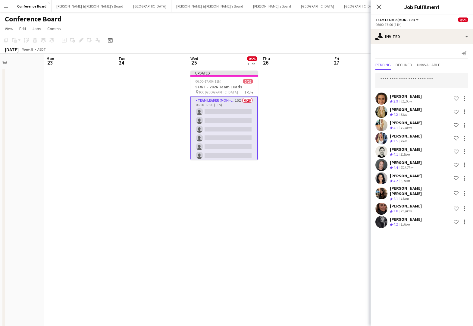
scroll to position [0, 0]
click at [387, 77] on input "text" at bounding box center [421, 80] width 93 height 15
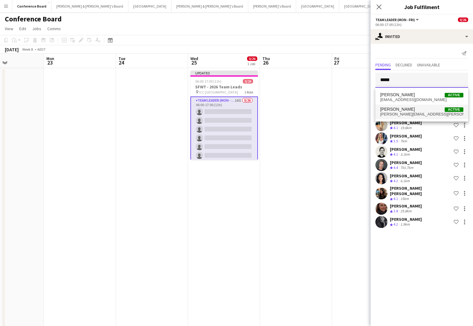
type input "*****"
click at [399, 114] on span "[PERSON_NAME][EMAIL_ADDRESS][PERSON_NAME][DOMAIN_NAME]" at bounding box center [421, 114] width 83 height 5
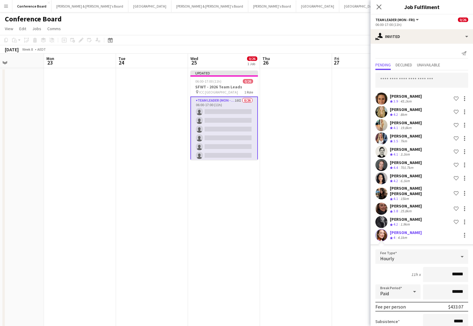
scroll to position [54, 0]
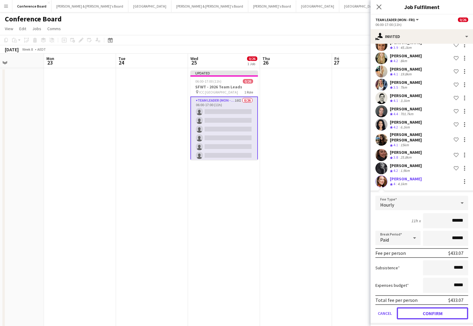
click at [415, 308] on button "Confirm" at bounding box center [432, 313] width 71 height 12
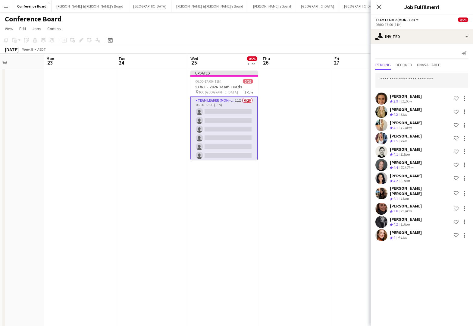
scroll to position [0, 0]
click at [389, 82] on input "text" at bounding box center [421, 80] width 93 height 15
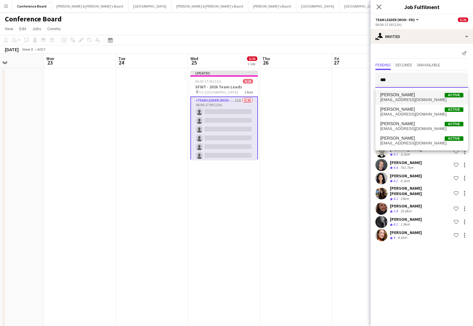
type input "***"
click at [402, 99] on span "[EMAIL_ADDRESS][DOMAIN_NAME]" at bounding box center [421, 99] width 83 height 5
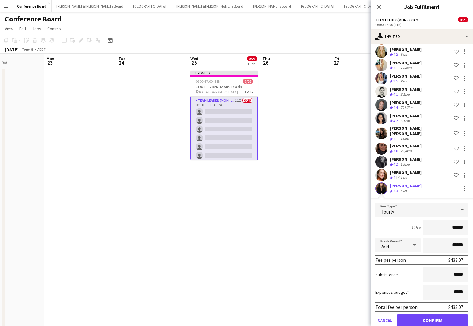
scroll to position [67, 0]
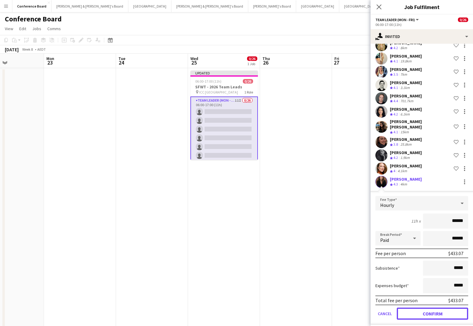
drag, startPoint x: 427, startPoint y: 309, endPoint x: 418, endPoint y: 299, distance: 14.3
click at [427, 308] on button "Confirm" at bounding box center [432, 313] width 71 height 12
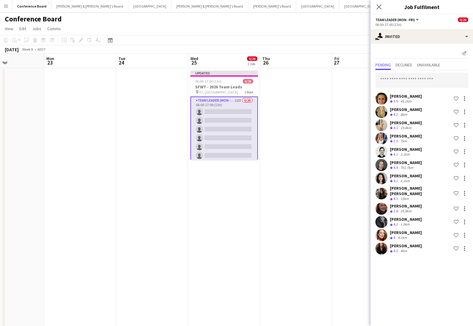
scroll to position [0, 0]
click at [389, 82] on input "text" at bounding box center [421, 80] width 93 height 15
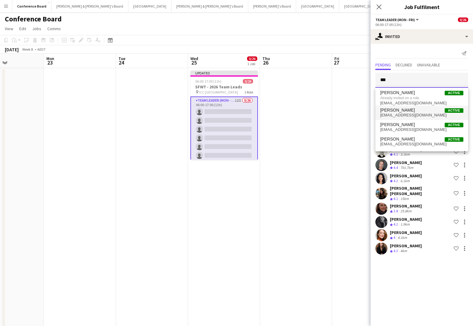
type input "***"
click at [395, 115] on span "[EMAIL_ADDRESS][DOMAIN_NAME]" at bounding box center [421, 115] width 83 height 5
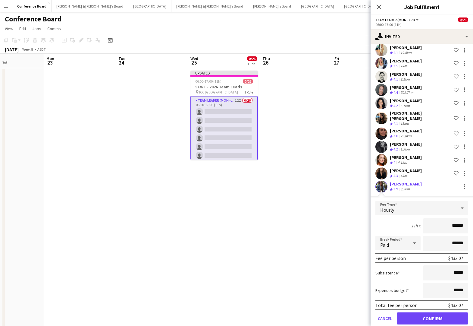
scroll to position [80, 0]
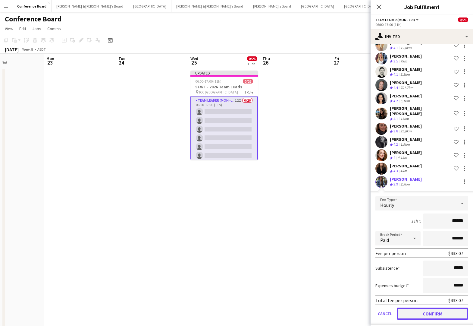
click at [433, 310] on button "Confirm" at bounding box center [432, 313] width 71 height 12
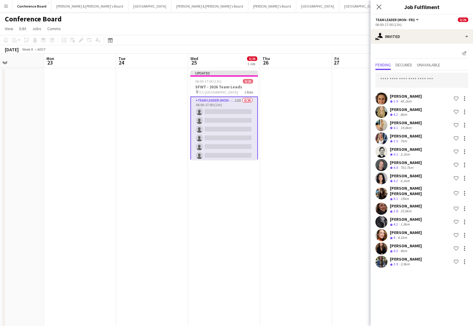
scroll to position [0, 0]
click at [388, 77] on input "text" at bounding box center [421, 80] width 93 height 15
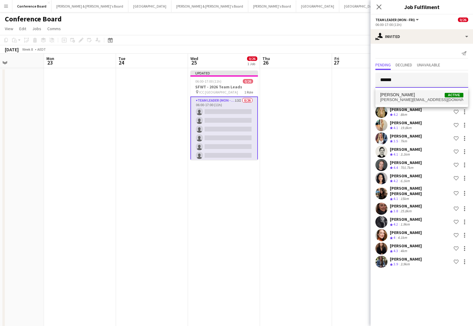
type input "******"
click at [393, 97] on span "[PERSON_NAME]" at bounding box center [397, 94] width 35 height 5
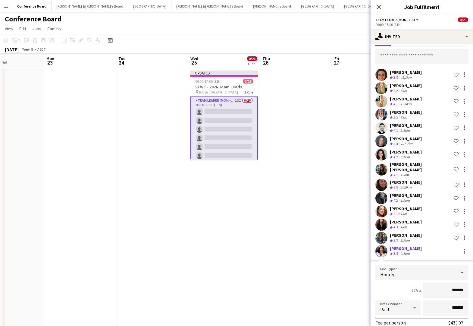
scroll to position [93, 0]
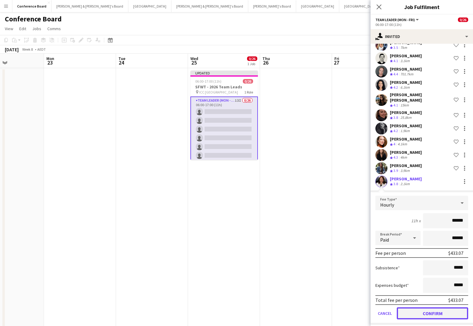
click at [426, 309] on button "Confirm" at bounding box center [432, 313] width 71 height 12
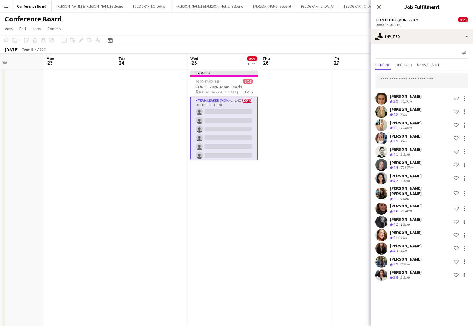
scroll to position [0, 0]
click at [404, 81] on input "text" at bounding box center [421, 80] width 93 height 15
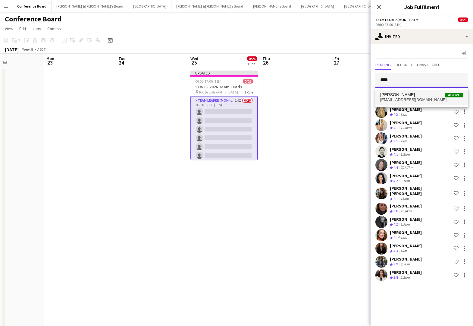
type input "****"
click at [397, 96] on span "[PERSON_NAME]" at bounding box center [397, 94] width 35 height 5
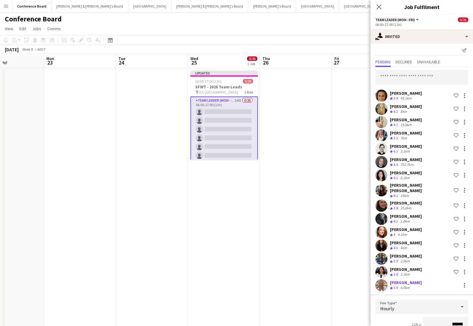
scroll to position [106, 0]
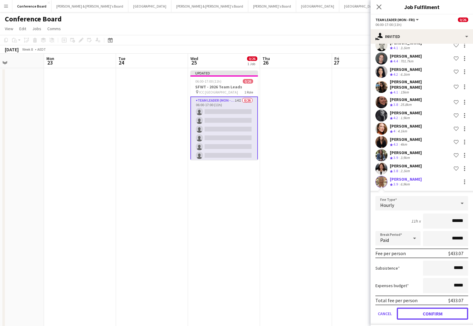
click at [442, 308] on button "Confirm" at bounding box center [432, 313] width 71 height 12
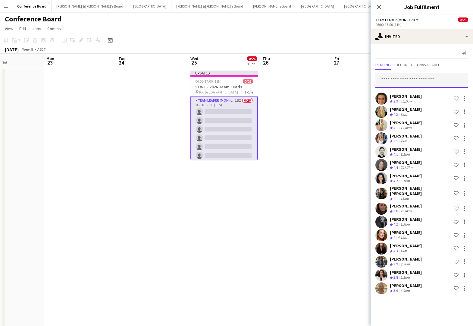
click at [388, 76] on input "text" at bounding box center [421, 80] width 93 height 15
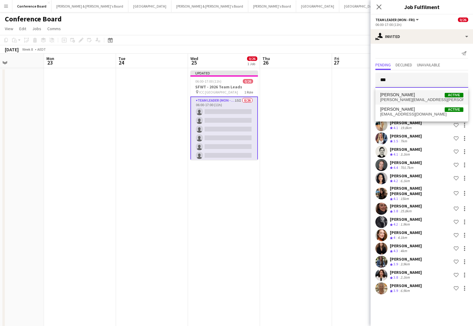
type input "***"
click at [402, 96] on span "[PERSON_NAME]" at bounding box center [397, 94] width 35 height 5
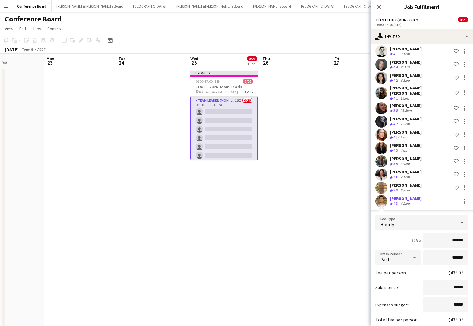
scroll to position [120, 0]
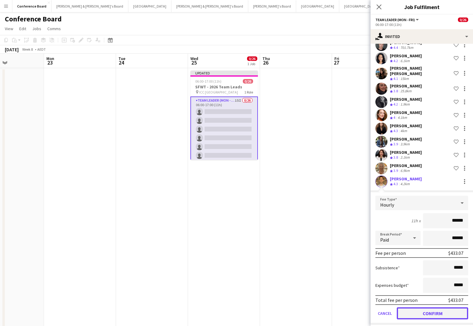
click at [419, 310] on button "Confirm" at bounding box center [432, 313] width 71 height 12
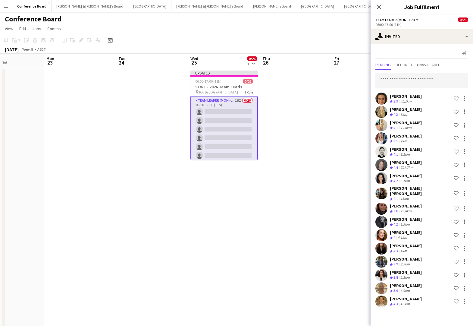
scroll to position [0, 0]
click at [398, 78] on input "text" at bounding box center [421, 80] width 93 height 15
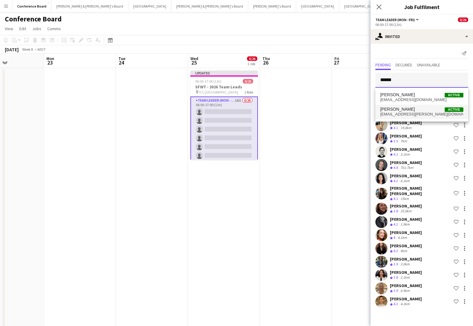
type input "******"
click at [402, 111] on span "[PERSON_NAME]" at bounding box center [397, 109] width 35 height 5
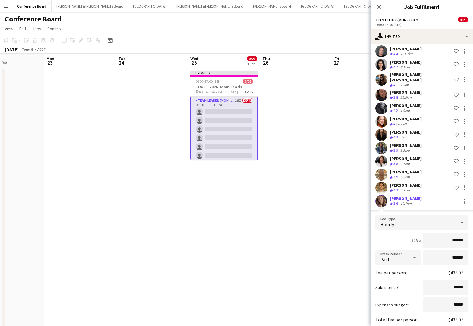
scroll to position [133, 0]
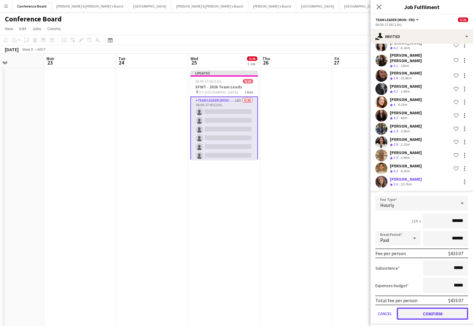
click at [424, 308] on button "Confirm" at bounding box center [432, 313] width 71 height 12
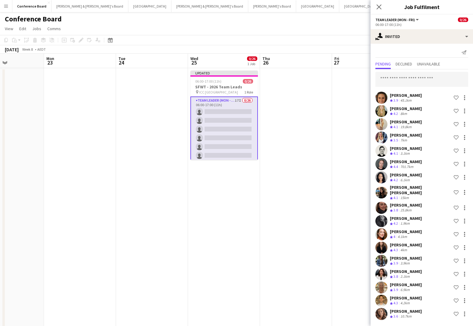
scroll to position [0, 0]
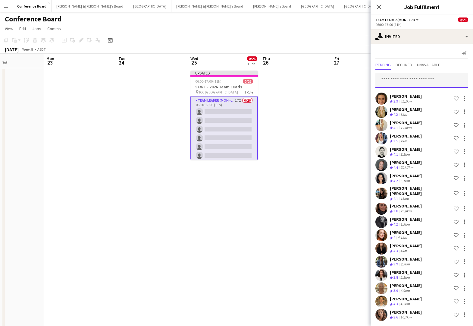
click at [389, 80] on input "text" at bounding box center [421, 80] width 93 height 15
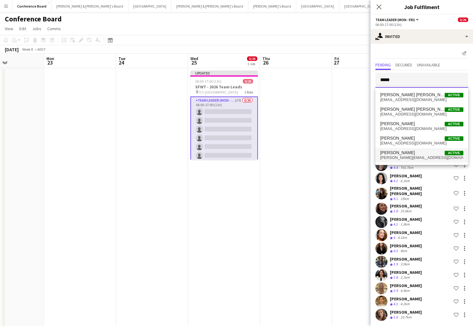
type input "*****"
click at [395, 153] on span "[PERSON_NAME]" at bounding box center [397, 152] width 35 height 5
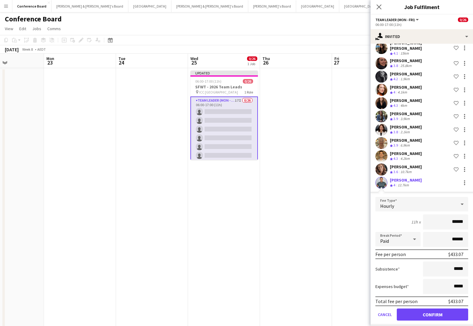
scroll to position [146, 0]
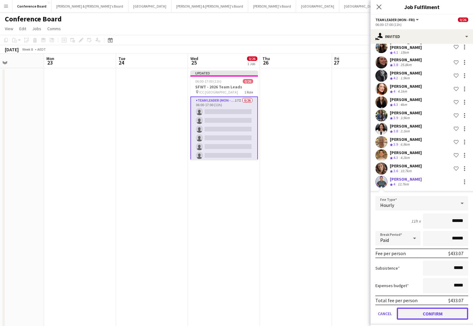
click at [433, 309] on button "Confirm" at bounding box center [432, 313] width 71 height 12
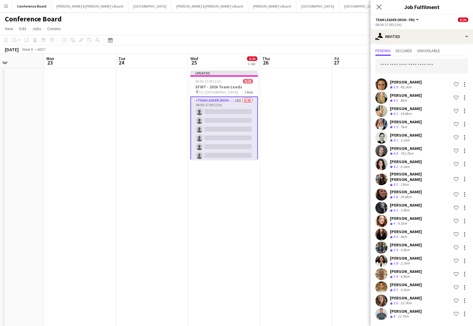
scroll to position [10, 0]
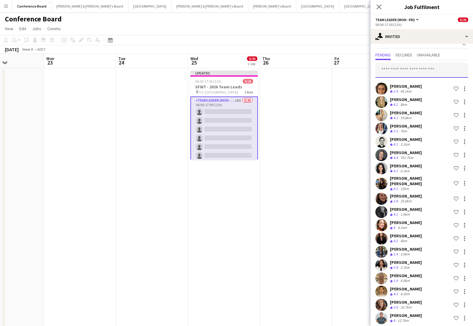
click at [392, 70] on input "text" at bounding box center [421, 70] width 93 height 15
type input "******"
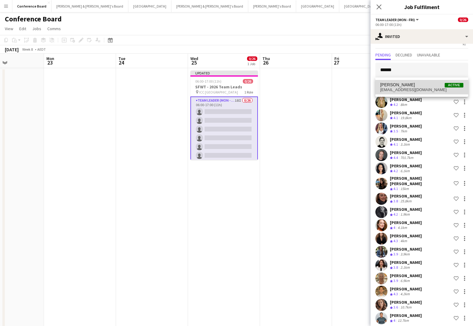
click at [402, 90] on span "[EMAIL_ADDRESS][DOMAIN_NAME]" at bounding box center [421, 89] width 83 height 5
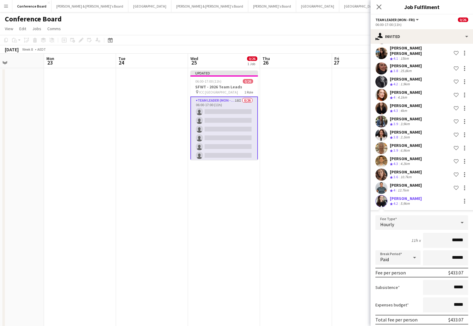
scroll to position [160, 0]
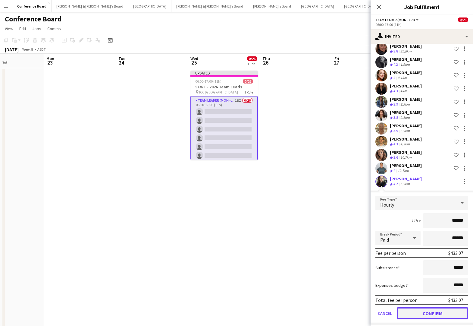
click at [444, 310] on button "Confirm" at bounding box center [432, 313] width 71 height 12
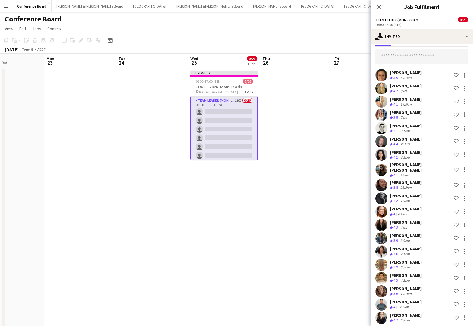
click at [389, 58] on input "text" at bounding box center [421, 56] width 93 height 15
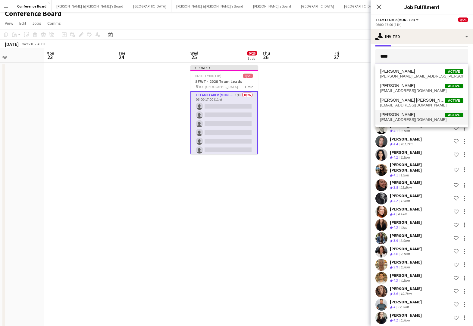
type input "****"
click at [396, 119] on span "[EMAIL_ADDRESS][DOMAIN_NAME]" at bounding box center [421, 119] width 83 height 5
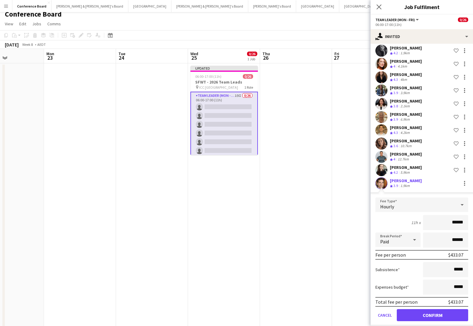
scroll to position [173, 0]
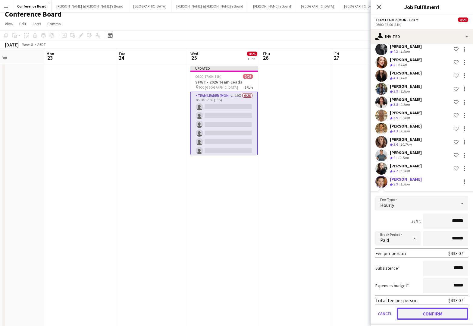
click at [429, 308] on button "Confirm" at bounding box center [432, 313] width 71 height 12
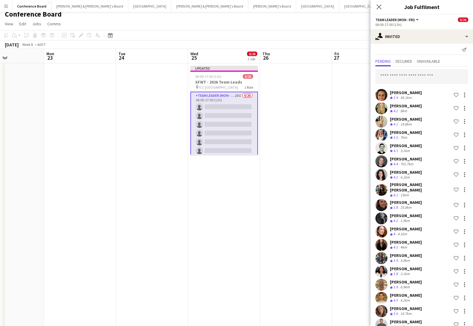
scroll to position [1, 0]
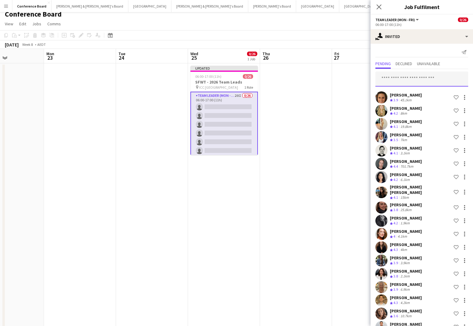
click at [392, 75] on input "text" at bounding box center [421, 78] width 93 height 15
type input "****"
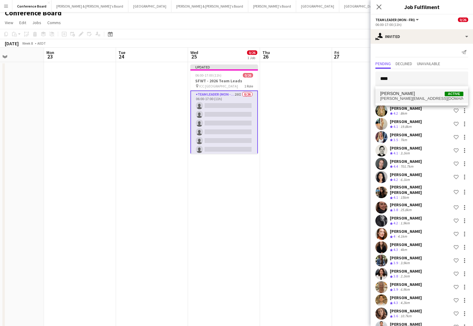
click at [406, 99] on span "[PERSON_NAME][EMAIL_ADDRESS][DOMAIN_NAME]" at bounding box center [421, 98] width 83 height 5
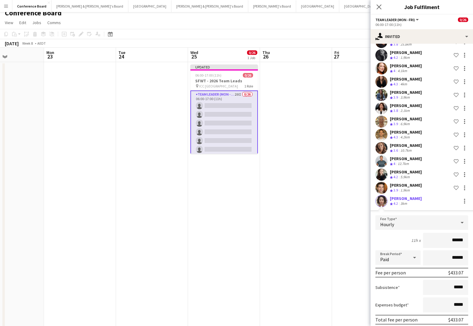
scroll to position [186, 0]
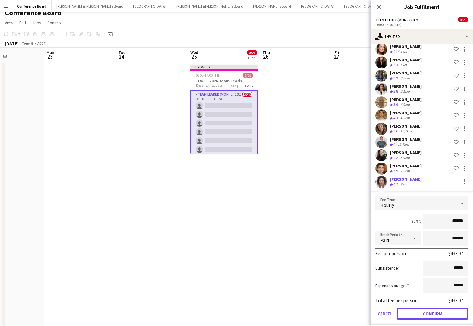
click at [428, 307] on button "Confirm" at bounding box center [432, 313] width 71 height 12
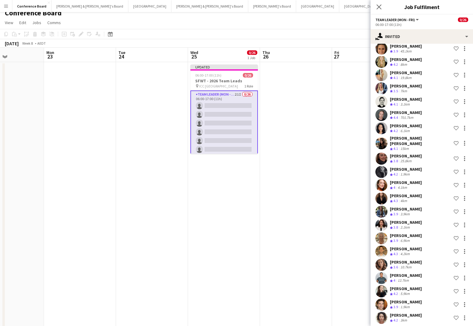
click at [224, 107] on app-card-role "Team Leader (Mon - Fri) 21I 0/26 06:00-17:00 (11h) single-neutral-actions singl…" at bounding box center [223, 210] width 67 height 240
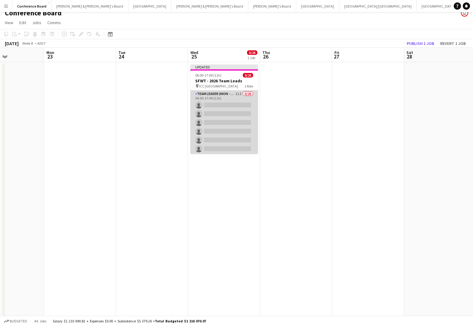
click at [217, 99] on app-card-role "Team Leader (Mon - Fri) 21I 0/26 06:00-17:00 (11h) single-neutral-actions singl…" at bounding box center [223, 209] width 67 height 239
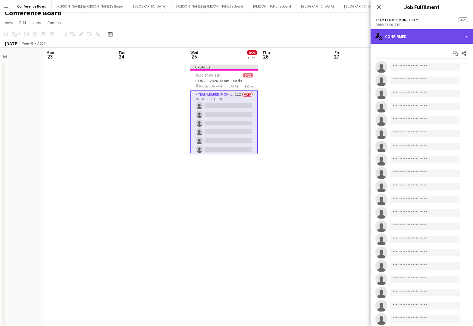
click at [420, 40] on div "single-neutral-actions-check-2 Confirmed" at bounding box center [422, 36] width 102 height 14
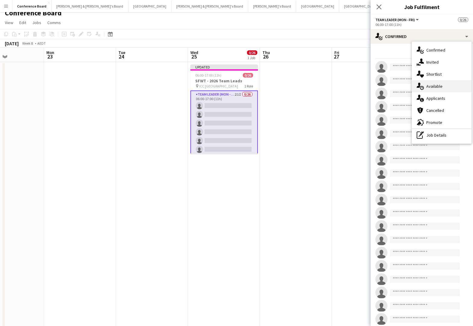
click at [436, 87] on span "Available" at bounding box center [434, 85] width 16 height 5
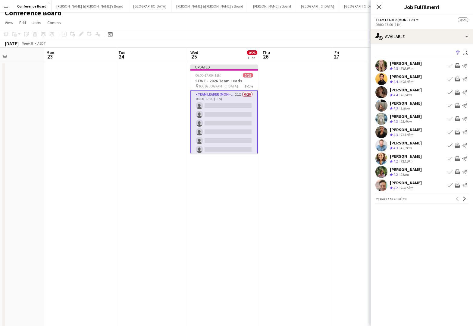
click at [457, 51] on app-icon "Filter" at bounding box center [457, 53] width 5 height 6
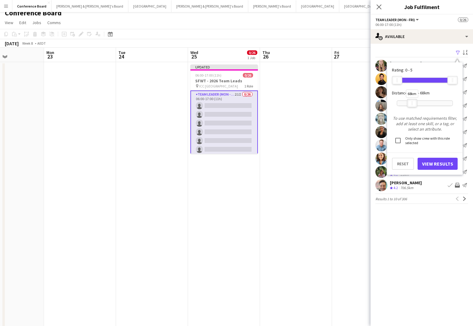
drag, startPoint x: 452, startPoint y: 102, endPoint x: 411, endPoint y: 102, distance: 40.4
click at [411, 102] on div at bounding box center [412, 103] width 10 height 8
click at [429, 166] on button "View Results" at bounding box center [438, 164] width 40 height 12
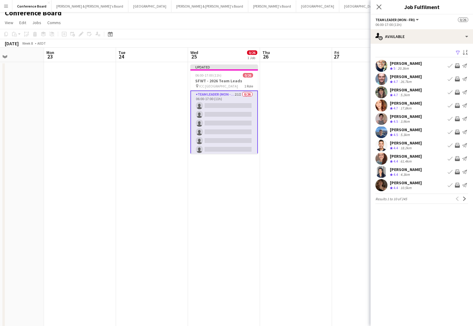
drag, startPoint x: 458, startPoint y: 78, endPoint x: 455, endPoint y: 80, distance: 3.2
click at [458, 78] on app-icon "Invite crew" at bounding box center [457, 79] width 5 height 5
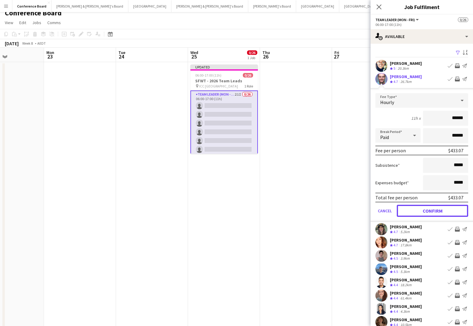
click at [432, 210] on button "Confirm" at bounding box center [432, 211] width 71 height 12
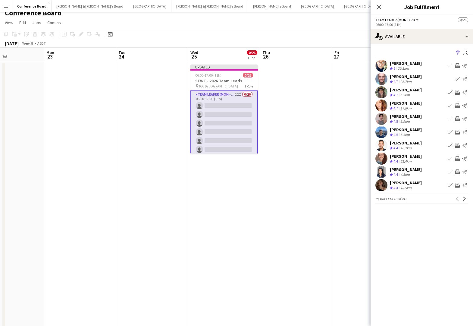
click at [456, 105] on app-icon "Invite crew" at bounding box center [457, 105] width 5 height 5
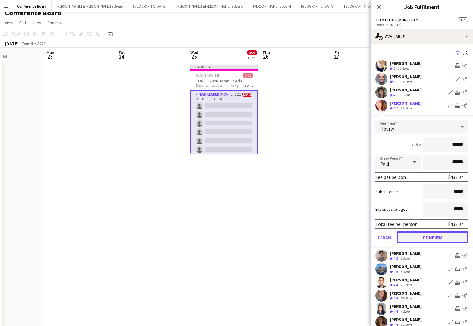
click at [434, 237] on button "Confirm" at bounding box center [432, 237] width 71 height 12
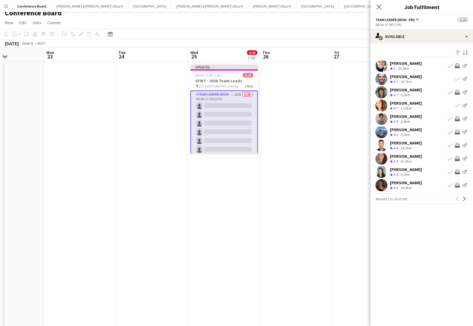
drag, startPoint x: 458, startPoint y: 117, endPoint x: 456, endPoint y: 120, distance: 3.5
click at [458, 117] on app-icon "Invite crew" at bounding box center [457, 118] width 5 height 5
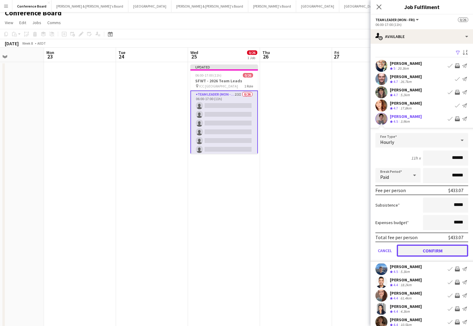
click at [439, 248] on button "Confirm" at bounding box center [432, 250] width 71 height 12
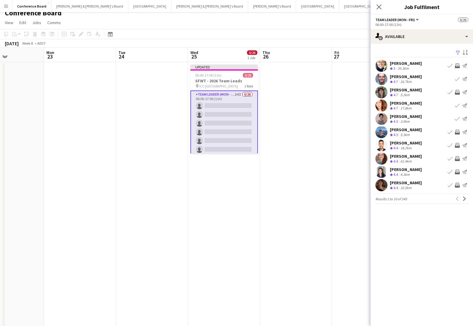
click at [455, 157] on app-icon "Invite crew" at bounding box center [457, 158] width 5 height 5
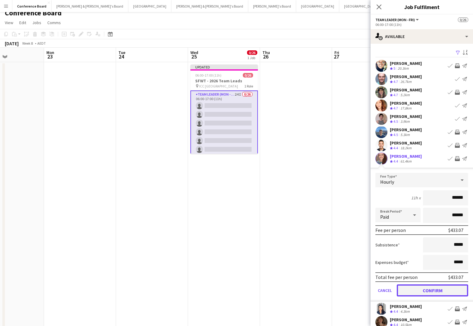
click at [443, 288] on button "Confirm" at bounding box center [432, 290] width 71 height 12
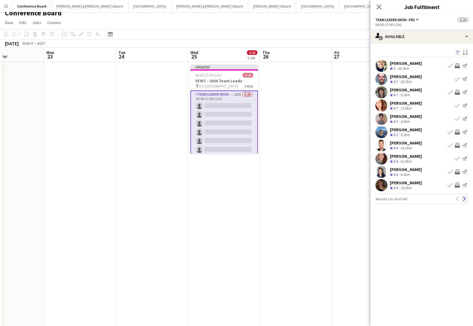
click at [464, 198] on app-icon "Next" at bounding box center [464, 198] width 4 height 4
click at [457, 144] on app-icon "Invite crew" at bounding box center [457, 145] width 5 height 5
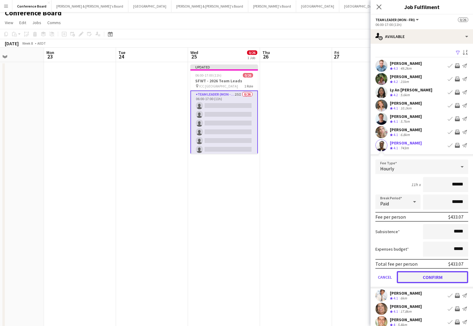
click at [445, 276] on button "Confirm" at bounding box center [432, 277] width 71 height 12
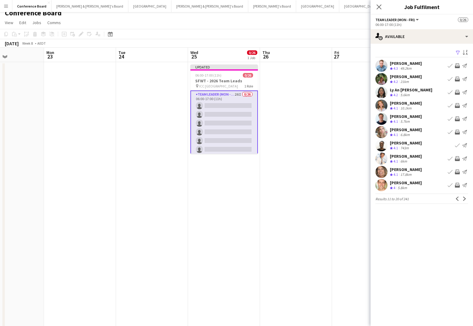
click at [456, 184] on app-icon "Invite crew" at bounding box center [457, 185] width 5 height 5
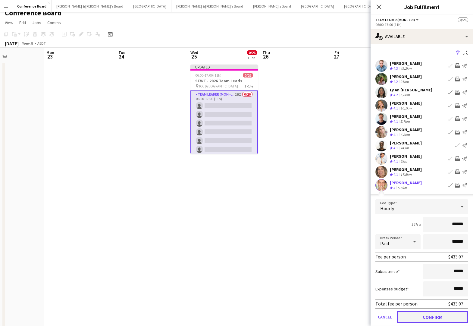
click at [444, 316] on button "Confirm" at bounding box center [432, 317] width 71 height 12
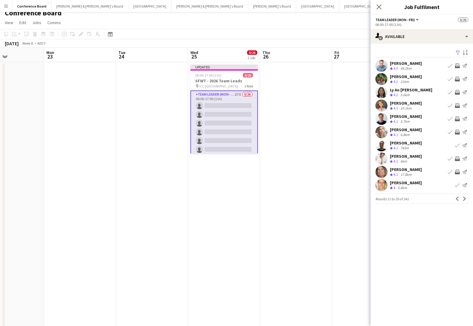
click at [458, 170] on app-icon "Invite crew" at bounding box center [457, 171] width 5 height 5
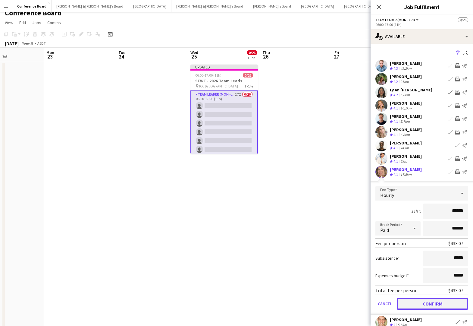
click at [446, 303] on button "Confirm" at bounding box center [432, 303] width 71 height 12
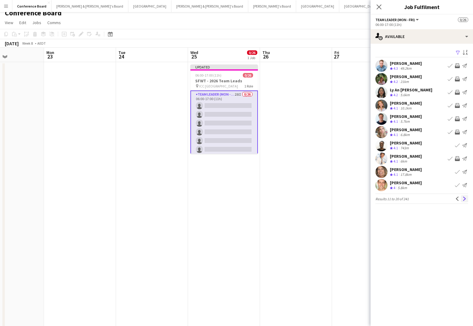
click at [464, 199] on app-icon "Next" at bounding box center [464, 198] width 4 height 4
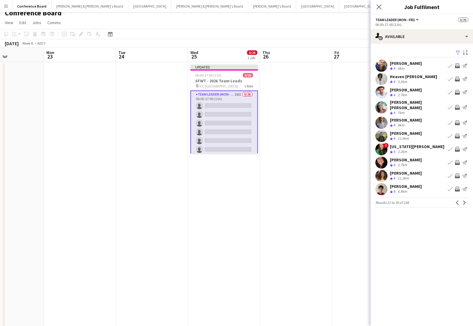
drag, startPoint x: 457, startPoint y: 64, endPoint x: 456, endPoint y: 67, distance: 3.2
click at [457, 65] on app-icon "Invite crew" at bounding box center [457, 65] width 5 height 5
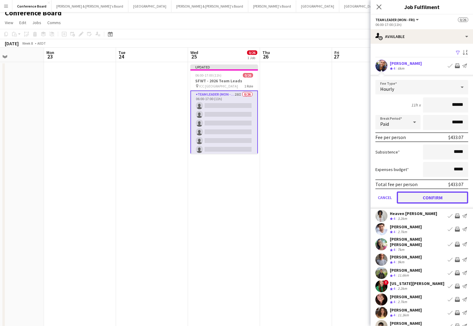
click at [433, 196] on button "Confirm" at bounding box center [432, 197] width 71 height 12
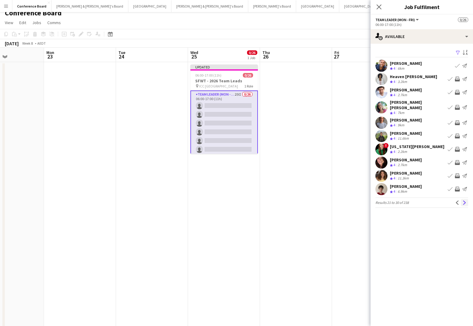
click at [464, 200] on app-icon "Next" at bounding box center [464, 202] width 4 height 4
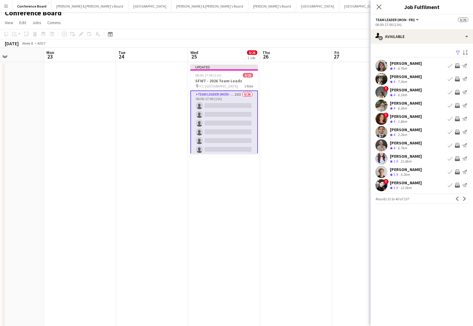
click at [456, 63] on app-icon "Invite crew" at bounding box center [457, 65] width 5 height 5
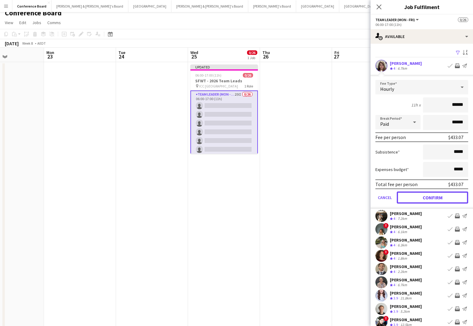
click at [442, 196] on button "Confirm" at bounding box center [432, 197] width 71 height 12
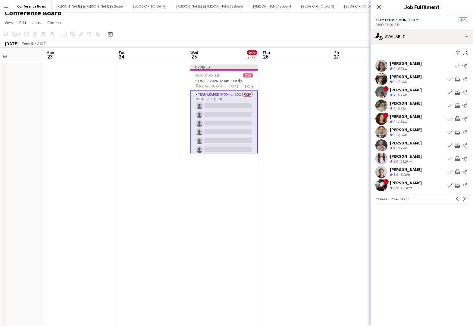
click at [458, 145] on app-icon "Invite crew" at bounding box center [457, 145] width 5 height 5
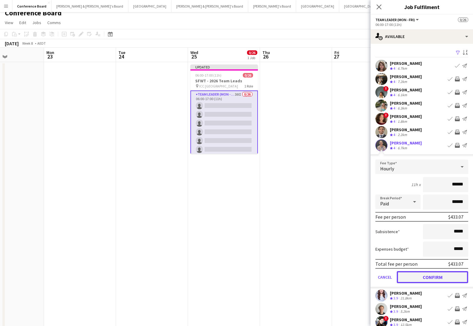
click at [429, 278] on button "Confirm" at bounding box center [432, 277] width 71 height 12
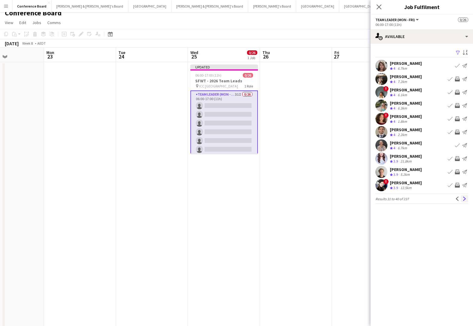
click at [465, 198] on app-icon "Next" at bounding box center [464, 198] width 4 height 4
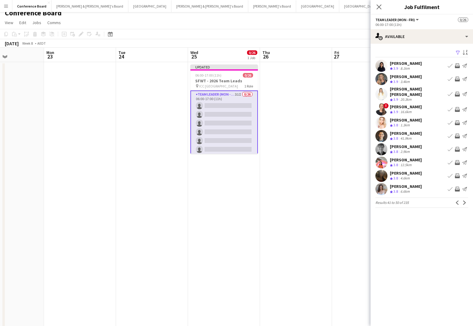
scroll to position [1, 0]
click at [239, 109] on app-card-role "Team Leader (Mon - Fri) 31I 0/26 06:00-17:00 (11h) single-neutral-actions singl…" at bounding box center [223, 209] width 67 height 240
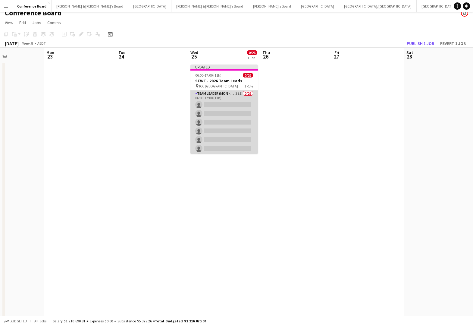
click at [231, 112] on app-card-role "Team Leader (Mon - Fri) 31I 0/26 06:00-17:00 (11h) single-neutral-actions singl…" at bounding box center [223, 209] width 67 height 239
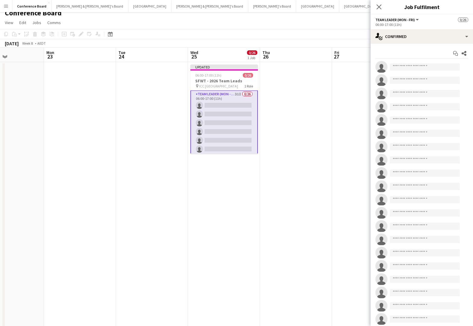
scroll to position [1, 0]
click at [231, 112] on app-card-role "Team Leader (Mon - Fri) 31I 0/26 06:00-17:00 (11h) single-neutral-actions singl…" at bounding box center [223, 209] width 67 height 240
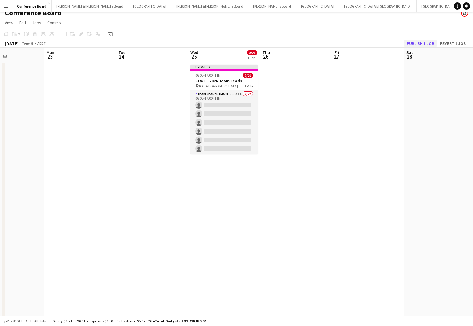
scroll to position [0, 0]
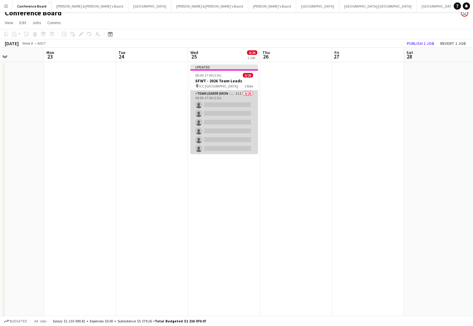
click at [227, 95] on app-card-role "Team Leader (Mon - Fri) 31I 0/26 06:00-17:00 (11h) single-neutral-actions singl…" at bounding box center [223, 209] width 67 height 239
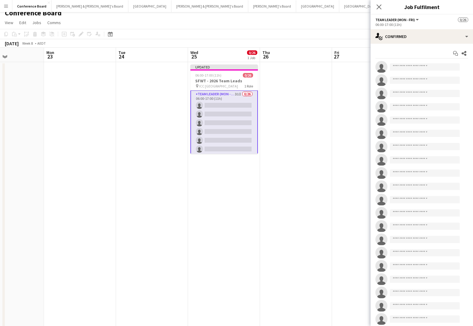
scroll to position [1, 0]
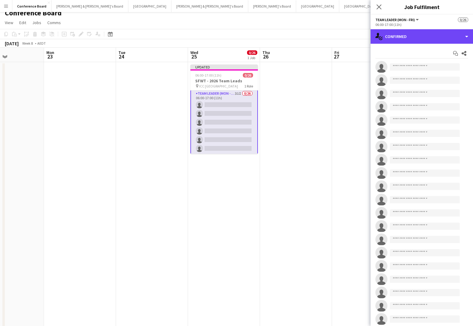
drag, startPoint x: 433, startPoint y: 37, endPoint x: 433, endPoint y: 45, distance: 8.1
click at [433, 37] on div "single-neutral-actions-check-2 Confirmed" at bounding box center [422, 36] width 102 height 14
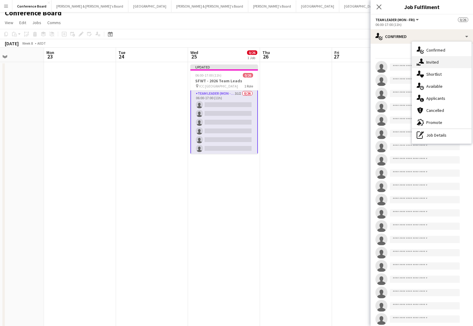
click at [439, 64] on div "single-neutral-actions-share-1 Invited" at bounding box center [442, 62] width 60 height 12
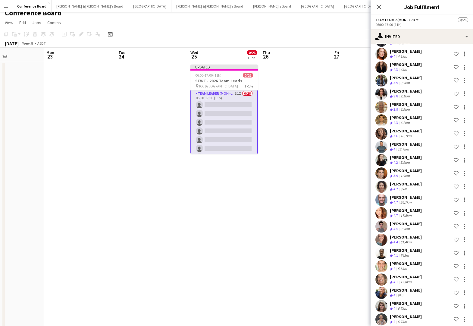
scroll to position [182, 0]
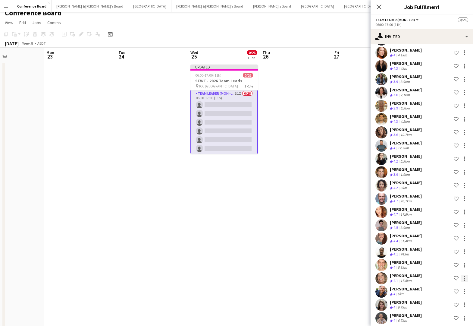
click at [464, 277] on div at bounding box center [464, 277] width 1 height 1
click at [442, 261] on span "Cancel invitation" at bounding box center [445, 262] width 35 height 5
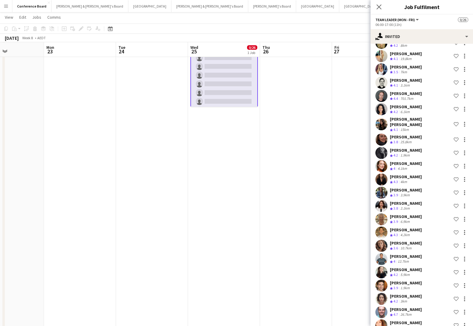
scroll to position [67, 0]
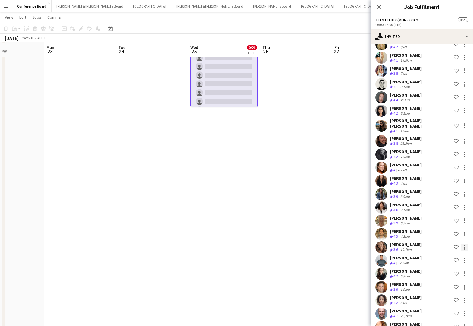
click at [464, 243] on div at bounding box center [464, 246] width 7 height 7
click at [445, 296] on span "Cancel invitation" at bounding box center [445, 297] width 35 height 5
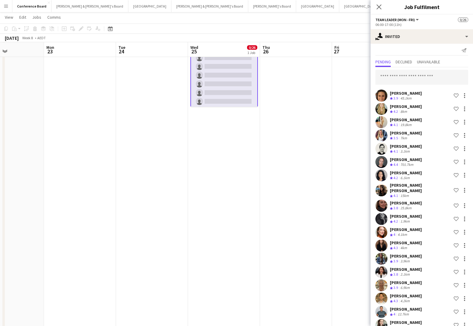
scroll to position [0, 0]
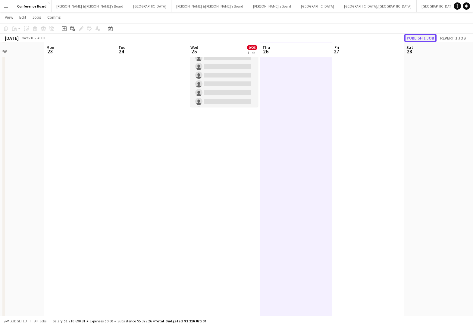
click at [414, 36] on button "Publish 1 job" at bounding box center [420, 38] width 32 height 8
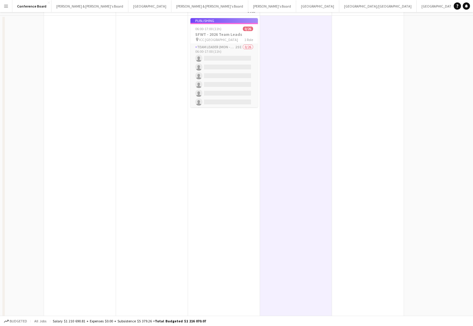
scroll to position [0, 0]
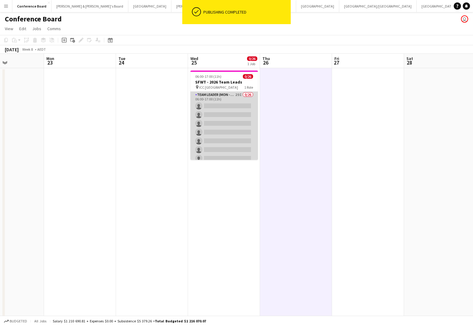
click at [241, 106] on app-card-role "Team Leader (Mon - Fri) 29I 0/26 06:00-17:00 (11h) single-neutral-actions singl…" at bounding box center [223, 210] width 67 height 239
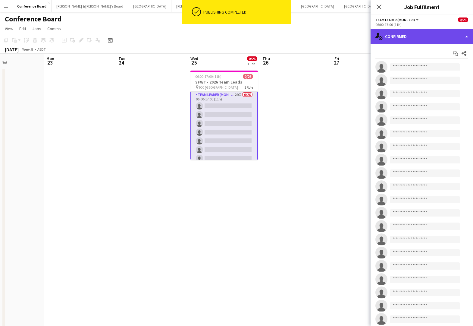
click at [453, 36] on div "single-neutral-actions-check-2 Confirmed" at bounding box center [422, 36] width 102 height 14
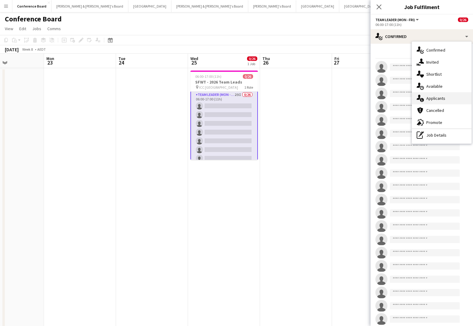
click at [445, 98] on div "single-neutral-actions-information Applicants" at bounding box center [442, 98] width 60 height 12
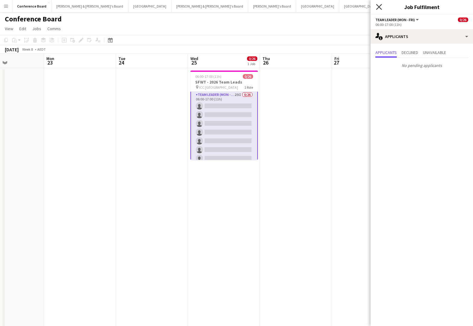
click at [377, 6] on icon at bounding box center [379, 7] width 6 height 6
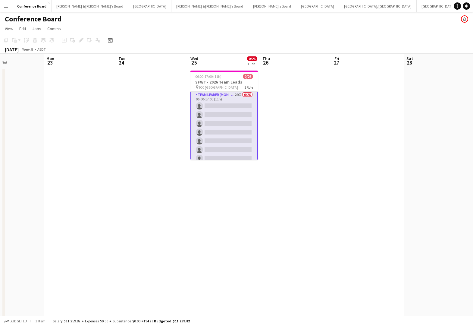
click at [229, 94] on app-card-role "Team Leader (Mon - Fri) 29I 0/26 06:00-17:00 (11h) single-neutral-actions singl…" at bounding box center [223, 211] width 67 height 240
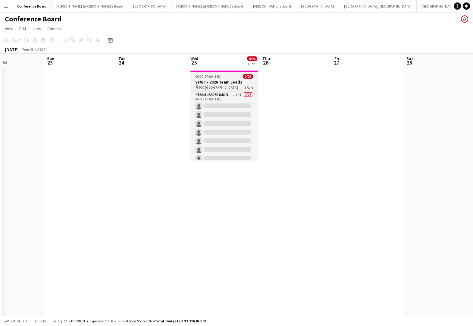
click at [223, 82] on h3 "SFWT - 2026 Team Leads" at bounding box center [223, 81] width 67 height 5
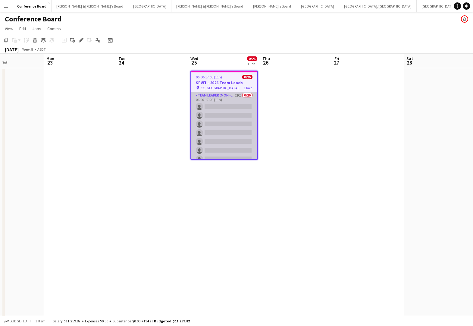
click at [219, 96] on app-card-role "Team Leader (Mon - Fri) 29I 0/26 06:00-17:00 (11h) single-neutral-actions singl…" at bounding box center [224, 211] width 66 height 239
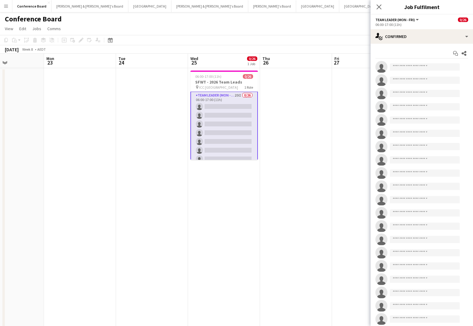
scroll to position [1, 0]
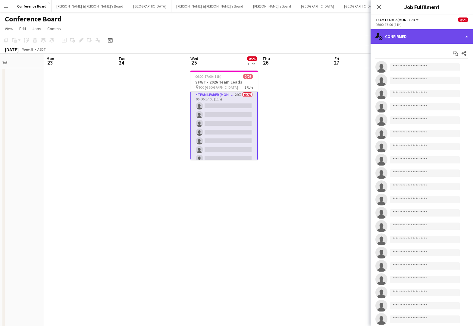
click at [412, 37] on div "single-neutral-actions-check-2 Confirmed" at bounding box center [422, 36] width 102 height 14
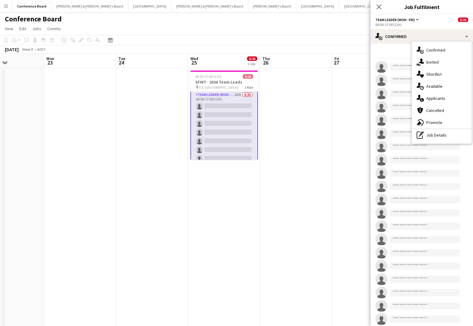
drag, startPoint x: 444, startPoint y: 137, endPoint x: 442, endPoint y: 133, distance: 4.1
click at [444, 137] on div "pen-write Job Details" at bounding box center [442, 135] width 60 height 12
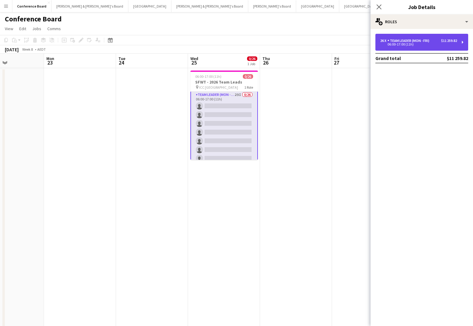
click at [430, 42] on div "Team Leader (Mon - Fri)" at bounding box center [409, 41] width 44 height 4
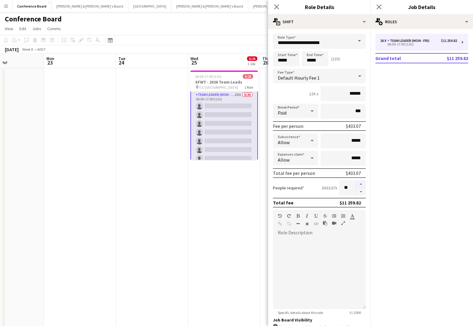
click at [360, 183] on button "button" at bounding box center [361, 184] width 10 height 8
type input "**"
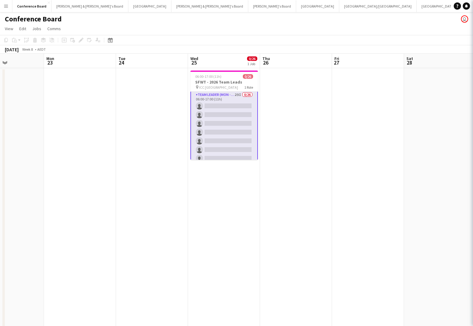
scroll to position [0, 0]
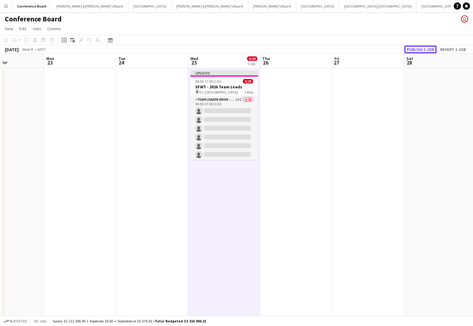
click at [429, 47] on button "Publish 1 job" at bounding box center [420, 49] width 32 height 8
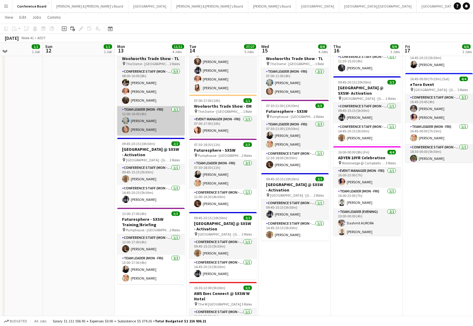
scroll to position [67, 0]
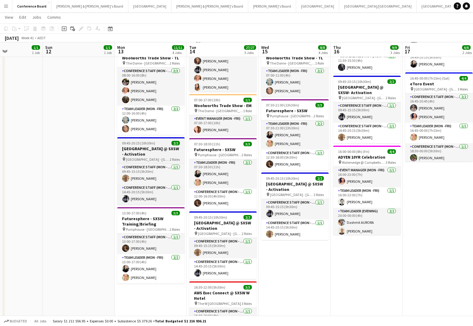
click at [141, 147] on h3 "[GEOGRAPHIC_DATA] @ SXSW - Activation" at bounding box center [150, 151] width 67 height 11
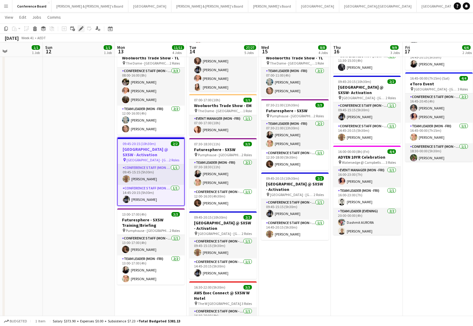
click at [81, 27] on icon "Edit" at bounding box center [81, 28] width 5 height 5
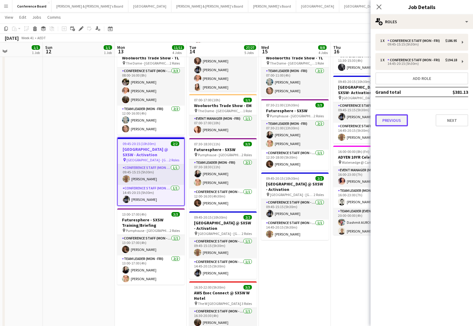
click at [393, 119] on button "Previous" at bounding box center [391, 120] width 33 height 12
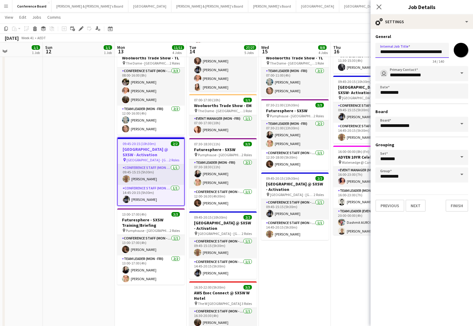
click at [381, 52] on input "**********" at bounding box center [412, 50] width 74 height 15
type input "**********"
click at [348, 37] on div "[DATE] Week 41 • AEDT" at bounding box center [236, 38] width 473 height 8
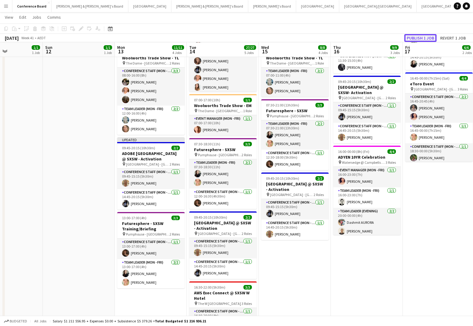
click at [421, 38] on button "Publish 1 job" at bounding box center [420, 38] width 32 height 8
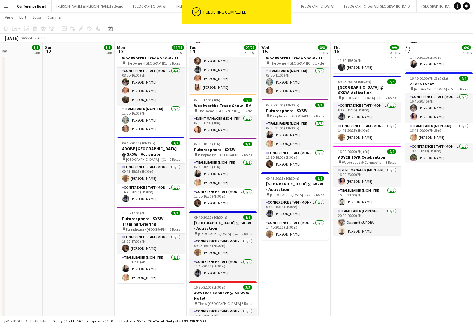
click at [207, 224] on h3 "[GEOGRAPHIC_DATA] @ SXSW - Activation" at bounding box center [222, 225] width 67 height 11
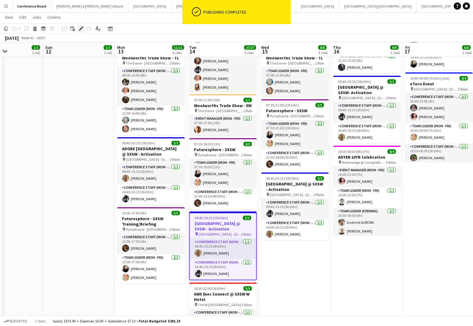
click at [80, 25] on div "Edit" at bounding box center [80, 28] width 7 height 7
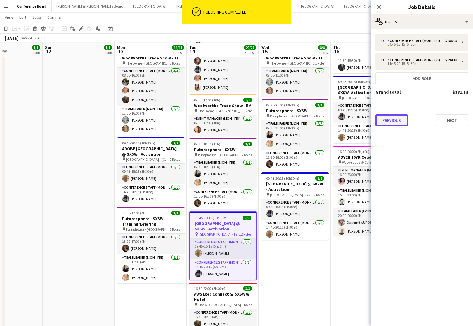
click at [391, 117] on button "Previous" at bounding box center [391, 120] width 33 height 12
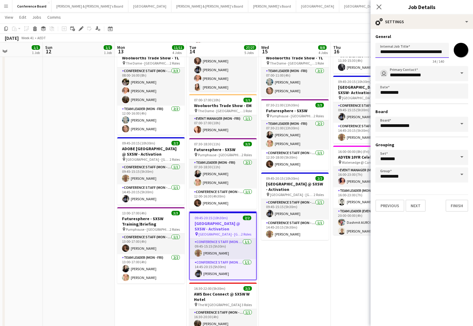
click at [380, 52] on input "**********" at bounding box center [412, 50] width 74 height 15
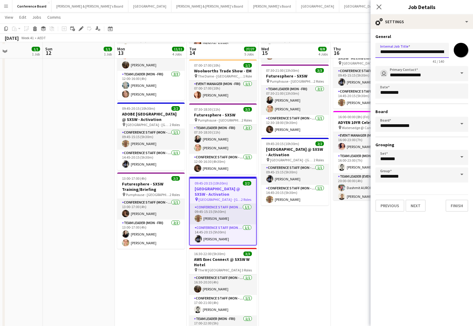
scroll to position [104, 0]
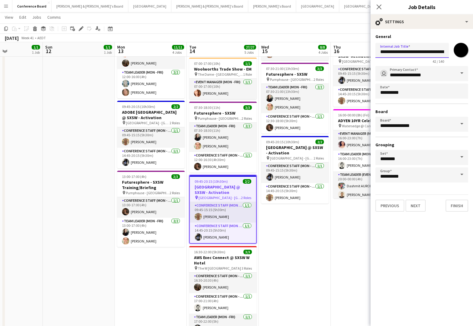
type input "**********"
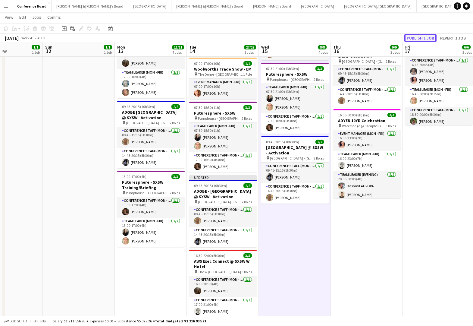
click at [418, 39] on button "Publish 1 job" at bounding box center [420, 38] width 32 height 8
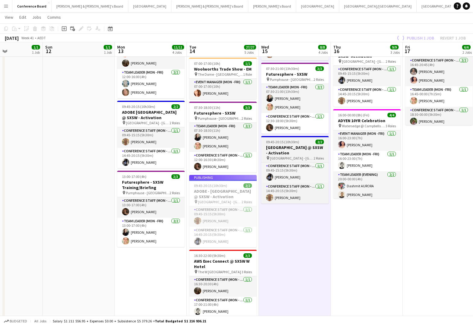
click at [286, 147] on h3 "[GEOGRAPHIC_DATA] @ SXSW - Activation" at bounding box center [294, 150] width 67 height 11
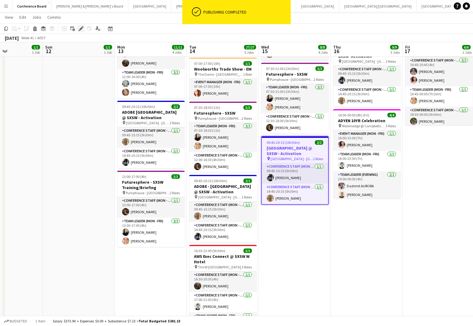
click at [81, 29] on icon at bounding box center [80, 28] width 3 height 3
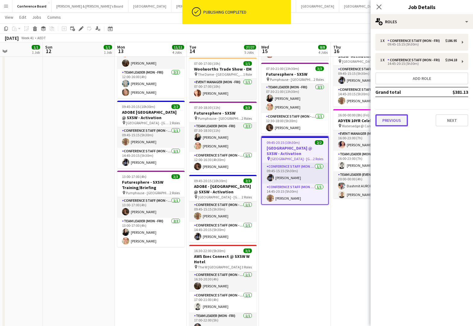
click at [396, 118] on button "Previous" at bounding box center [391, 120] width 33 height 12
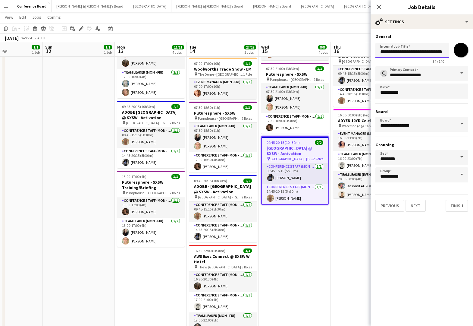
click at [381, 52] on input "**********" at bounding box center [412, 50] width 74 height 15
type input "**********"
click at [341, 40] on div "[DATE] Week 41 • AEDT" at bounding box center [236, 38] width 473 height 8
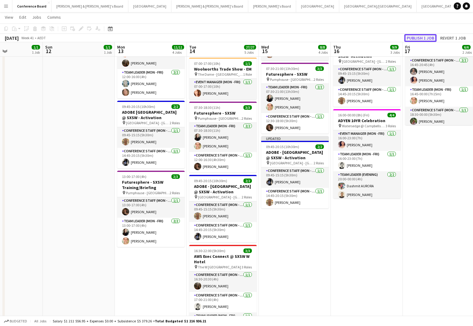
click at [420, 37] on button "Publish 1 job" at bounding box center [420, 38] width 32 height 8
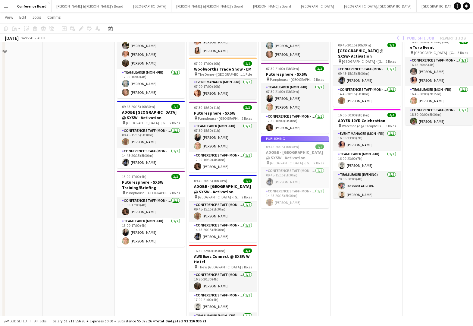
scroll to position [0, 0]
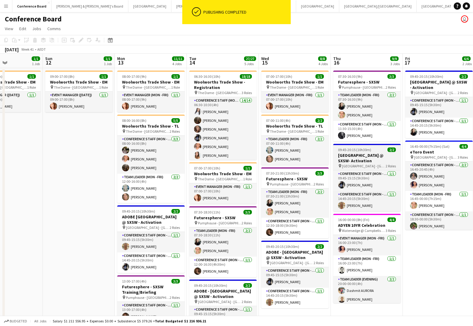
click at [355, 160] on h3 "[GEOGRAPHIC_DATA] @ SXSW- Activation" at bounding box center [366, 157] width 67 height 11
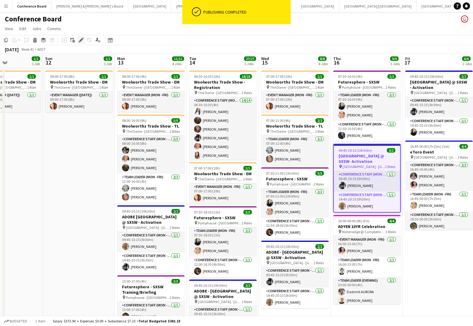
click at [79, 40] on icon "Edit" at bounding box center [81, 40] width 5 height 5
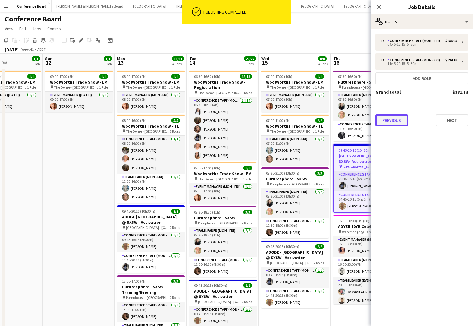
click at [389, 119] on button "Previous" at bounding box center [391, 120] width 33 height 12
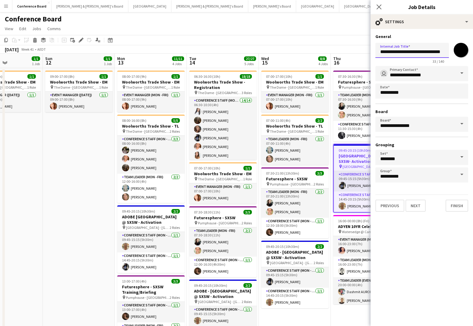
click at [381, 52] on input "**********" at bounding box center [412, 50] width 74 height 15
click at [380, 51] on input "**********" at bounding box center [412, 50] width 74 height 15
type input "**********"
click at [326, 42] on app-toolbar "Copy Paste Paste Command V Paste with crew Command Shift V Paste linked Job [GE…" at bounding box center [236, 40] width 473 height 10
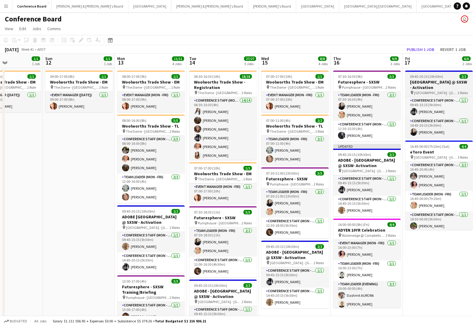
click at [413, 80] on h3 "[GEOGRAPHIC_DATA] @ SXSW - Activation" at bounding box center [438, 84] width 67 height 11
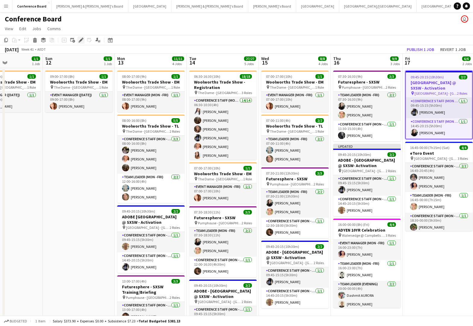
click at [80, 40] on icon at bounding box center [80, 40] width 3 height 3
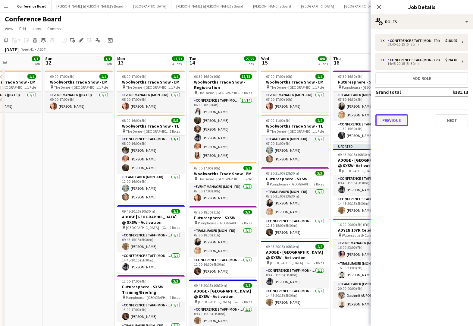
click at [398, 119] on button "Previous" at bounding box center [391, 120] width 33 height 12
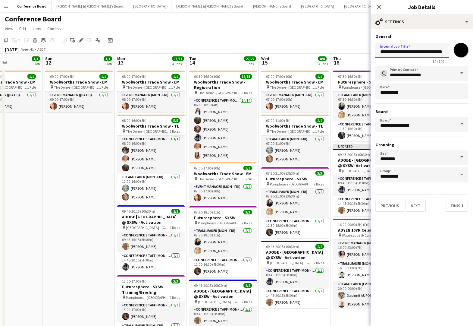
click at [380, 52] on input "**********" at bounding box center [412, 50] width 74 height 15
type input "**********"
click at [336, 37] on app-toolbar "Copy Paste Paste Command V Paste with crew Command Shift V Paste linked Job [GE…" at bounding box center [236, 40] width 473 height 10
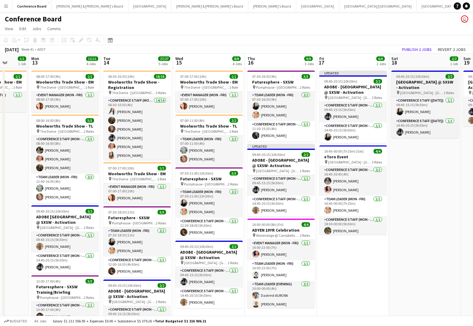
scroll to position [0, 260]
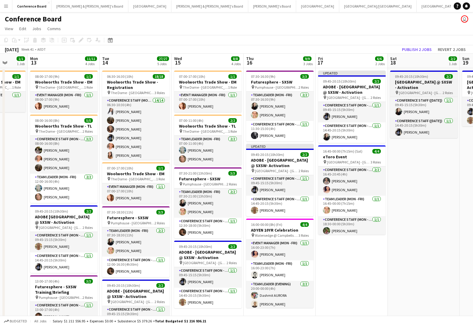
click at [422, 81] on h3 "[GEOGRAPHIC_DATA] @ SXSW - Activation" at bounding box center [423, 84] width 67 height 11
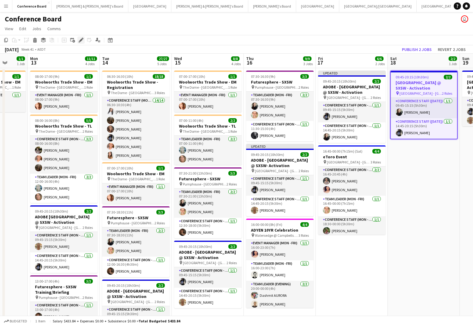
click at [82, 39] on icon at bounding box center [83, 39] width 2 height 2
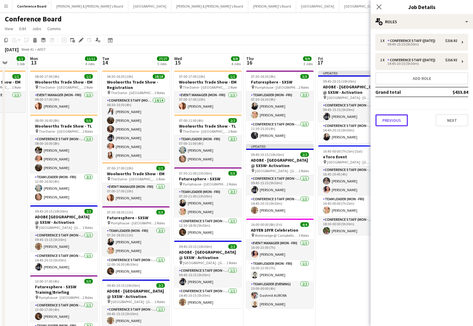
drag, startPoint x: 398, startPoint y: 120, endPoint x: 372, endPoint y: 99, distance: 34.3
click at [398, 120] on button "Previous" at bounding box center [391, 120] width 33 height 12
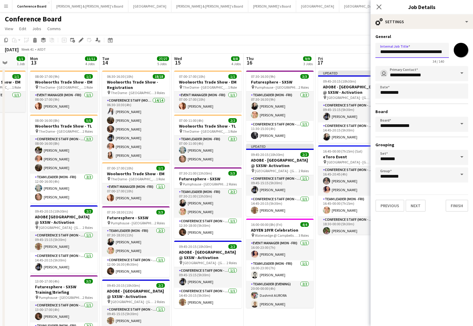
click at [380, 52] on input "**********" at bounding box center [412, 50] width 74 height 15
type input "**********"
click at [308, 41] on app-toolbar "Copy Paste Paste Command V Paste with crew Command Shift V Paste linked Job [GE…" at bounding box center [236, 40] width 473 height 10
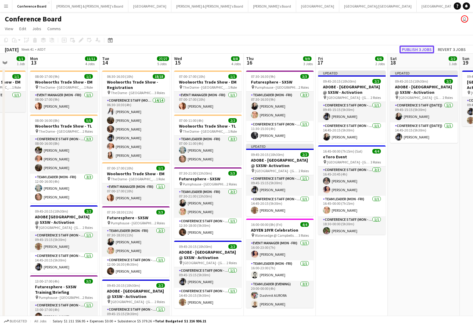
click at [418, 48] on button "Publish 3 jobs" at bounding box center [416, 49] width 35 height 8
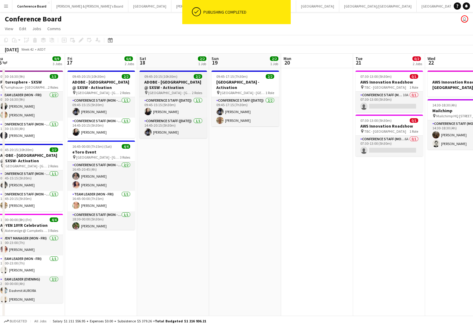
scroll to position [0, 229]
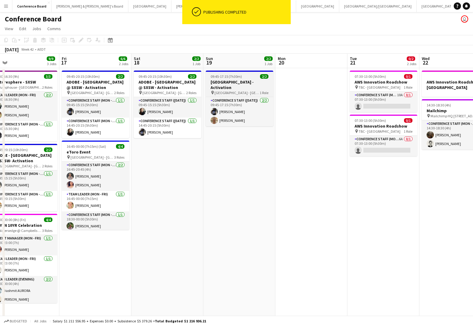
click at [221, 90] on span "[GEOGRAPHIC_DATA] - [GEOGRAPHIC_DATA]" at bounding box center [236, 92] width 45 height 5
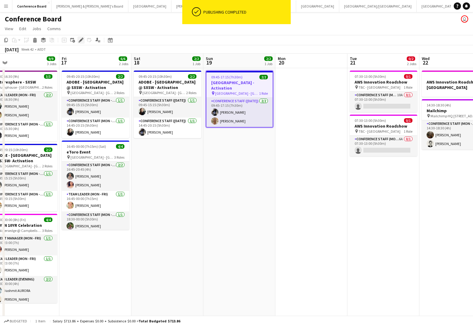
click at [80, 39] on icon "Edit" at bounding box center [81, 40] width 5 height 5
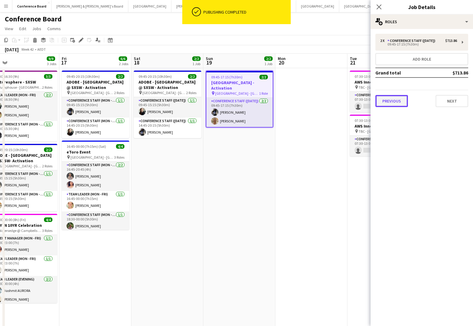
click at [393, 101] on button "Previous" at bounding box center [391, 101] width 33 height 12
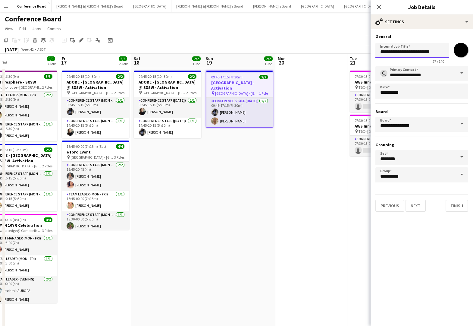
click at [380, 52] on input "**********" at bounding box center [412, 50] width 74 height 15
type input "**********"
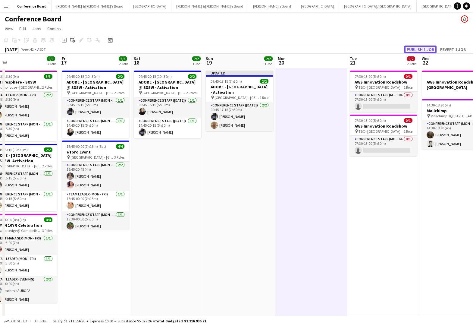
click at [422, 49] on button "Publish 1 job" at bounding box center [420, 49] width 32 height 8
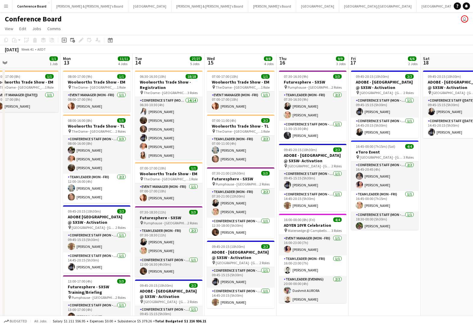
scroll to position [0, 154]
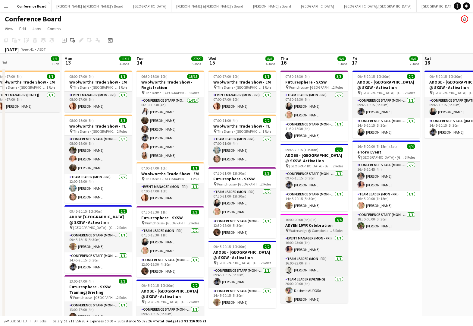
click at [303, 225] on h3 "ADYEN 10YR Celebration" at bounding box center [313, 224] width 67 height 5
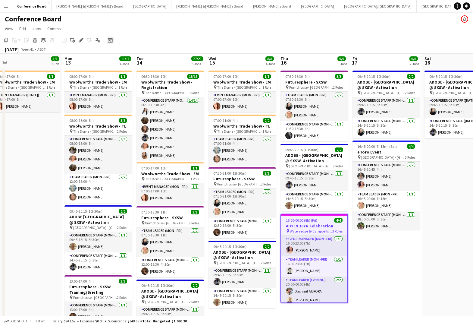
click at [111, 39] on icon at bounding box center [110, 40] width 5 height 5
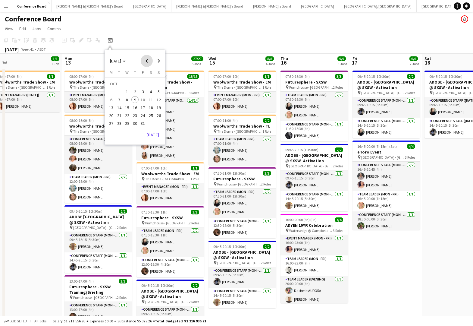
click at [148, 61] on span "Previous month" at bounding box center [147, 61] width 12 height 12
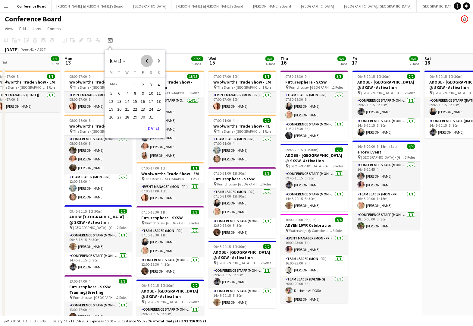
click at [148, 61] on span "Previous month" at bounding box center [147, 61] width 12 height 12
click at [121, 115] on span "25" at bounding box center [119, 116] width 7 height 7
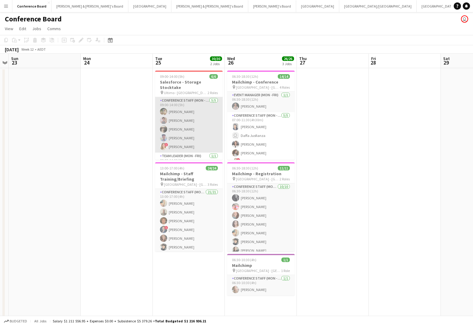
scroll to position [8, 0]
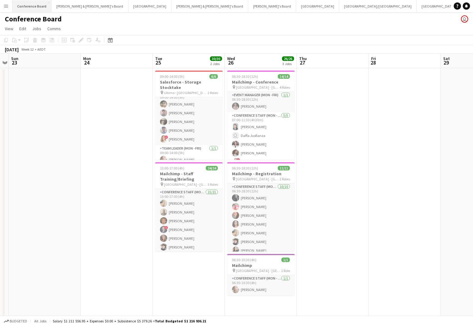
click at [22, 6] on button "Conference Board Close" at bounding box center [31, 6] width 39 height 12
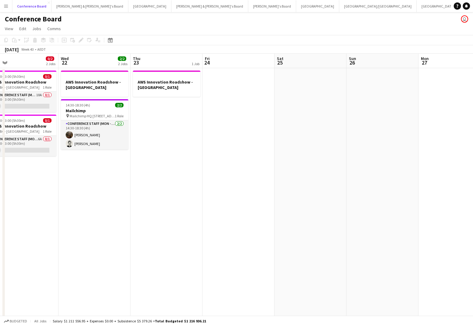
scroll to position [0, 230]
click at [228, 87] on app-date-cell at bounding box center [238, 262] width 72 height 388
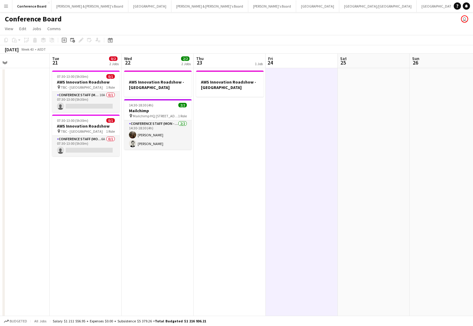
scroll to position [0, 164]
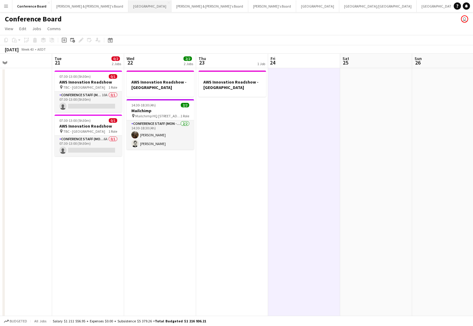
click at [128, 7] on button "Sydney Close" at bounding box center [149, 6] width 43 height 12
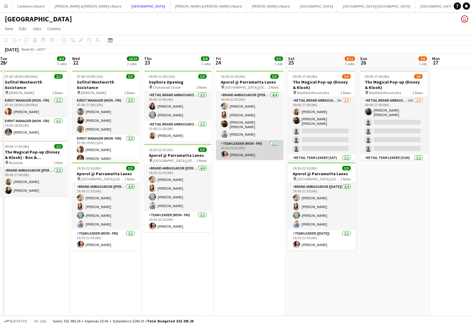
scroll to position [0, 218]
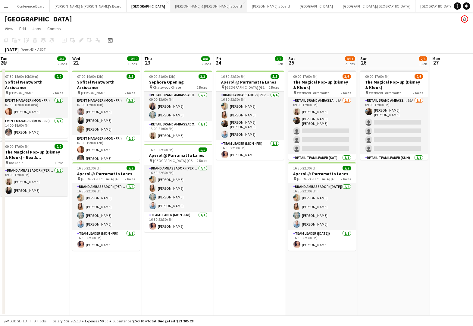
click at [170, 4] on button "[PERSON_NAME] & [PERSON_NAME]'s Board Close" at bounding box center [208, 6] width 77 height 12
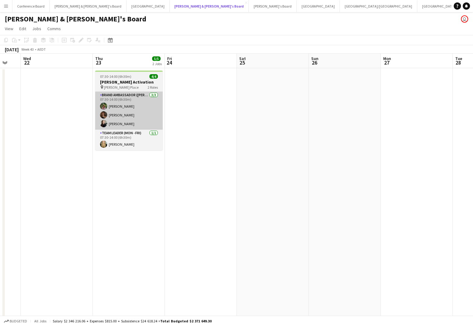
scroll to position [0, 204]
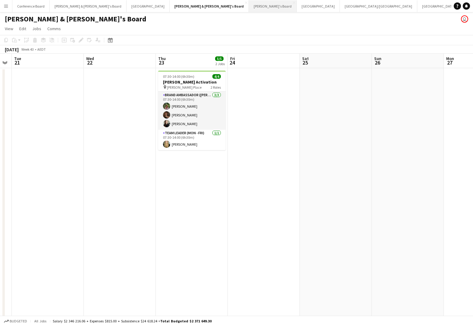
click at [249, 6] on button "Tennille's Board Close" at bounding box center [273, 6] width 48 height 12
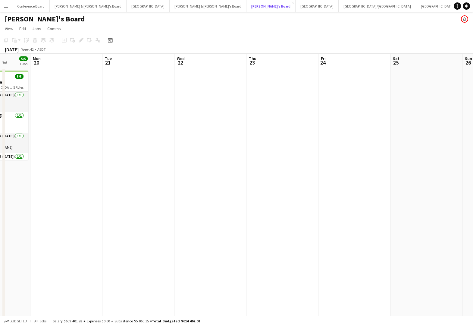
scroll to position [0, 188]
click at [80, 8] on button "[PERSON_NAME] & [PERSON_NAME]'s Board Close" at bounding box center [88, 6] width 77 height 12
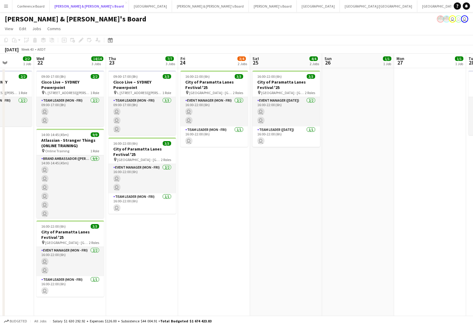
scroll to position [0, 254]
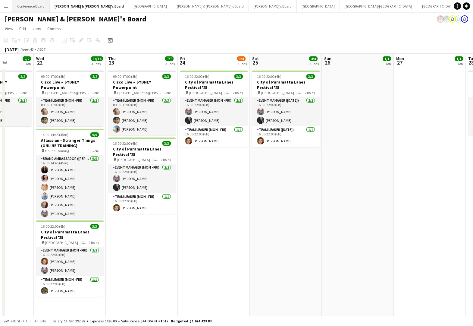
click at [27, 5] on button "Conference Board Close" at bounding box center [30, 6] width 37 height 12
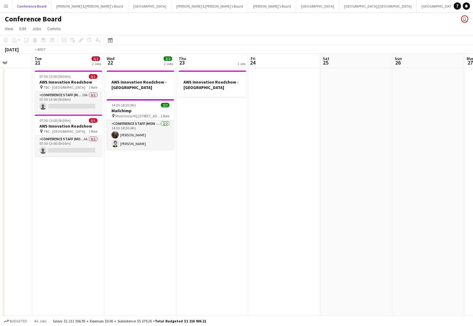
scroll to position [0, 165]
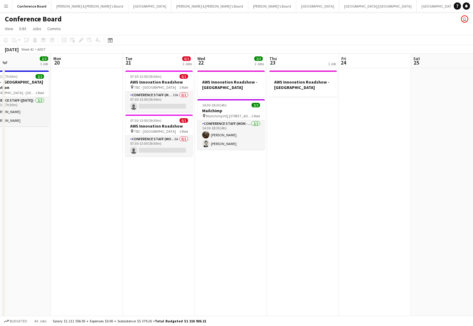
click at [219, 181] on app-date-cell "AWS Innovation Roadshow - [GEOGRAPHIC_DATA] 14:30-18:30 (4h) 2/2 Mailchimp pin …" at bounding box center [231, 262] width 72 height 388
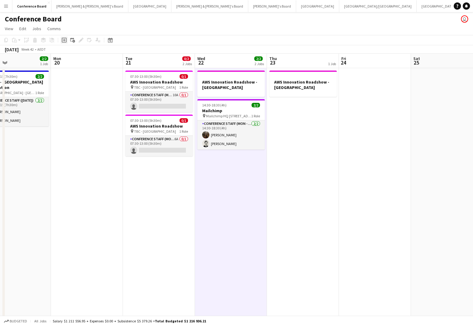
click at [63, 40] on icon at bounding box center [64, 40] width 3 height 3
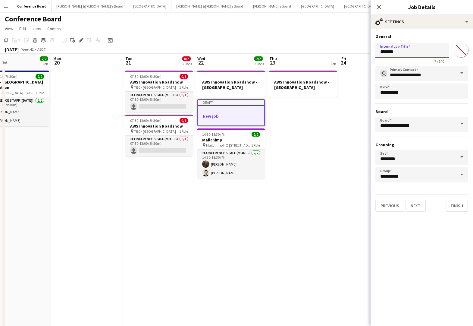
drag, startPoint x: 402, startPoint y: 53, endPoint x: 380, endPoint y: 52, distance: 21.4
click at [380, 52] on input "*******" at bounding box center [412, 50] width 74 height 15
type input "**********"
click at [461, 52] on input "*******" at bounding box center [461, 50] width 22 height 22
type input "*******"
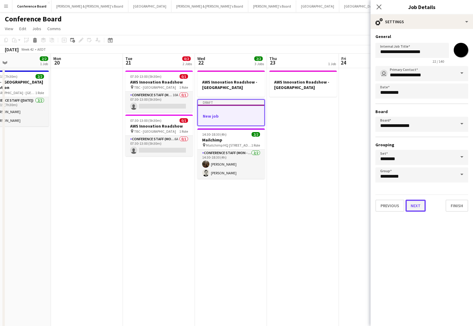
click at [416, 202] on button "Next" at bounding box center [415, 205] width 20 height 12
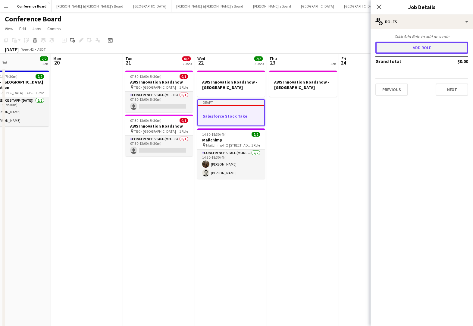
click at [401, 46] on button "Add role" at bounding box center [421, 48] width 93 height 12
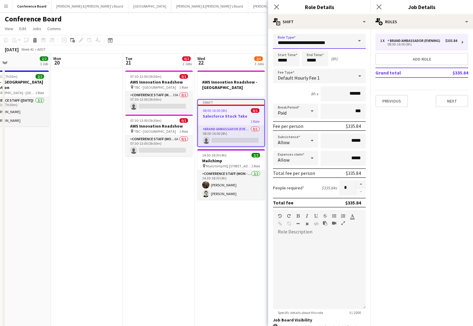
click at [353, 43] on input "**********" at bounding box center [319, 41] width 93 height 15
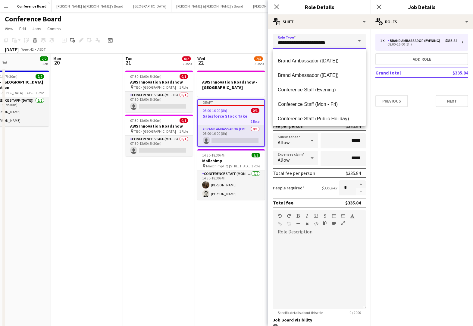
scroll to position [0, 0]
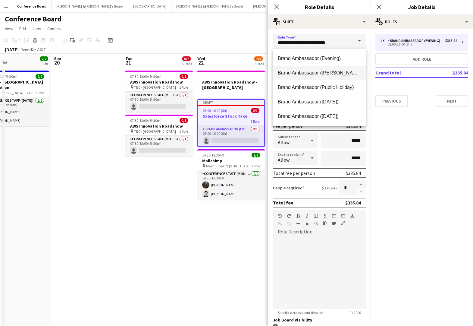
click at [325, 70] on span "Brand Ambassador ([PERSON_NAME])" at bounding box center [319, 73] width 83 height 6
type input "**********"
type input "******"
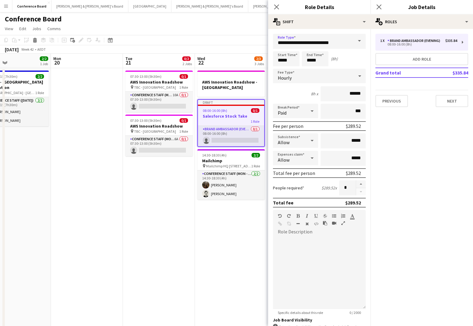
click at [355, 44] on span at bounding box center [359, 41] width 13 height 14
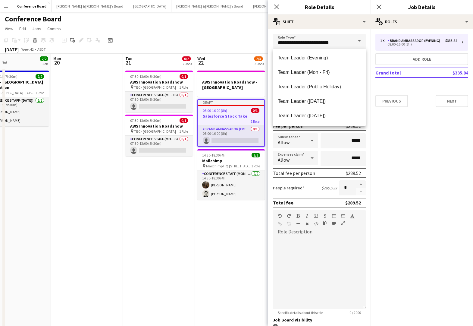
scroll to position [595, 0]
click at [356, 42] on span at bounding box center [359, 41] width 13 height 14
click at [343, 39] on input "**********" at bounding box center [319, 41] width 93 height 15
click at [335, 33] on div "**********" at bounding box center [319, 218] width 102 height 379
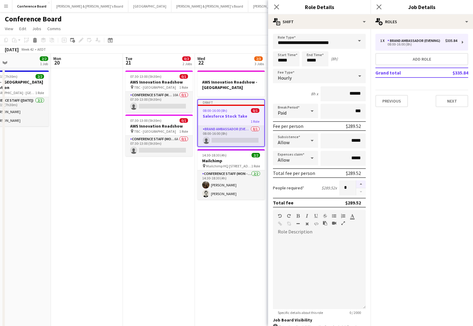
click at [361, 184] on button "button" at bounding box center [361, 184] width 10 height 8
type input "*"
click at [293, 59] on input "*****" at bounding box center [286, 58] width 27 height 15
click at [280, 48] on div at bounding box center [280, 48] width 12 height 6
click at [295, 48] on div at bounding box center [292, 48] width 12 height 6
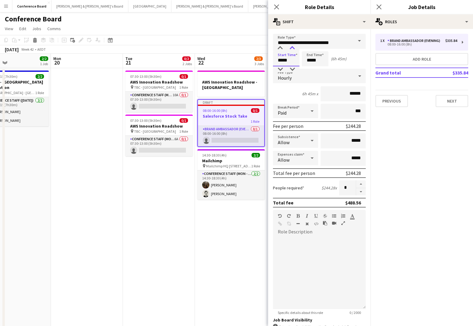
type input "*****"
click at [295, 48] on div at bounding box center [292, 48] width 12 height 6
click at [311, 60] on input "*****" at bounding box center [315, 58] width 27 height 15
click at [307, 47] on div at bounding box center [309, 48] width 12 height 6
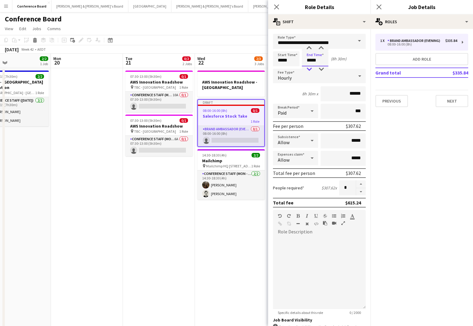
click at [309, 67] on div at bounding box center [309, 69] width 12 height 6
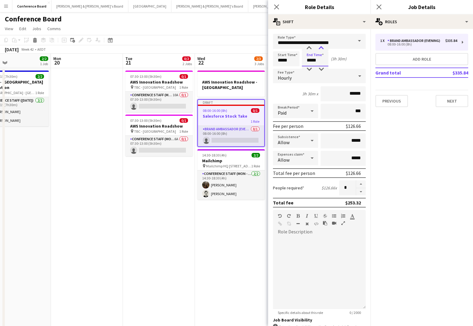
click at [321, 48] on div at bounding box center [321, 48] width 12 height 6
type input "*****"
click at [321, 48] on div at bounding box center [321, 48] width 12 height 6
click at [445, 99] on button "Next" at bounding box center [452, 101] width 33 height 12
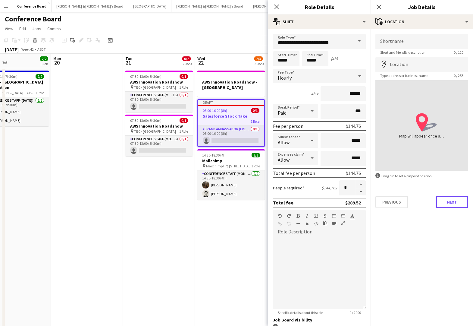
drag, startPoint x: 450, startPoint y: 201, endPoint x: 447, endPoint y: 201, distance: 3.6
click at [450, 201] on button "Next" at bounding box center [452, 202] width 33 height 12
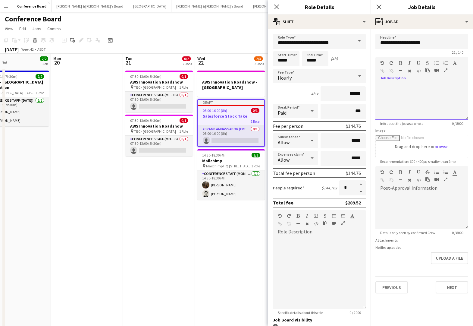
click at [380, 87] on span at bounding box center [380, 84] width 10 height 8
paste div
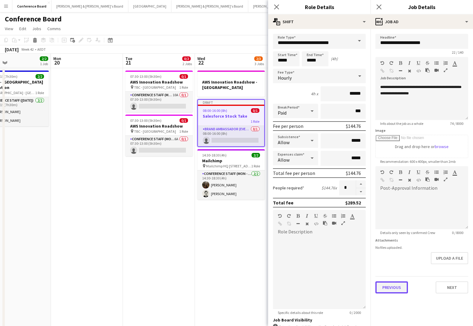
click at [387, 285] on button "Previous" at bounding box center [391, 287] width 33 height 12
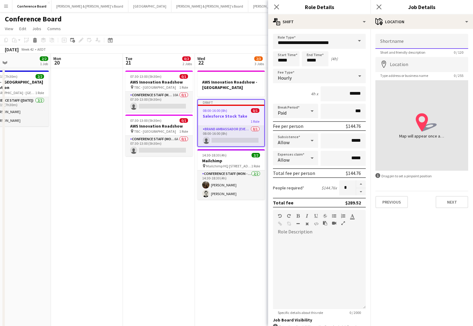
click at [384, 40] on input "Shortname" at bounding box center [421, 41] width 93 height 15
type input "*"
type input "**********"
click at [391, 65] on input "Location" at bounding box center [421, 64] width 93 height 15
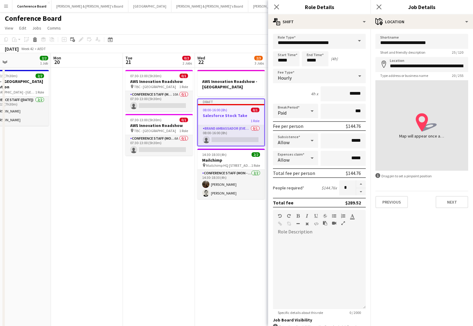
type input "**********"
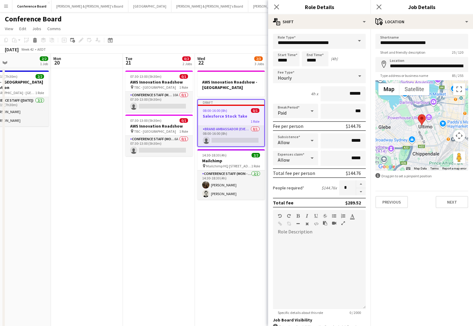
click at [227, 237] on app-date-cell "AWS Innovation Roadshow - [GEOGRAPHIC_DATA] Draft 08:00-16:00 (8h) 0/1 Salesfor…" at bounding box center [231, 262] width 72 height 388
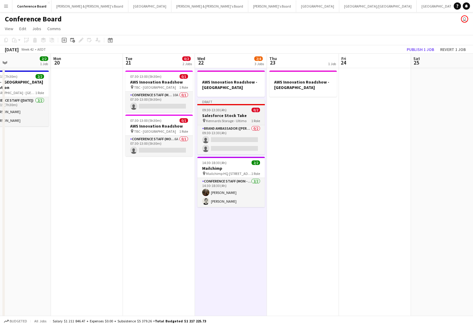
click at [229, 115] on h3 "Salesforce Stock Take" at bounding box center [230, 115] width 67 height 5
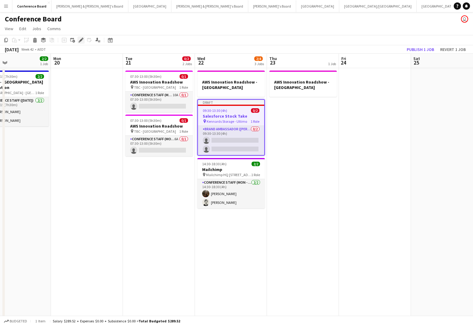
click at [79, 40] on icon "Edit" at bounding box center [81, 40] width 5 height 5
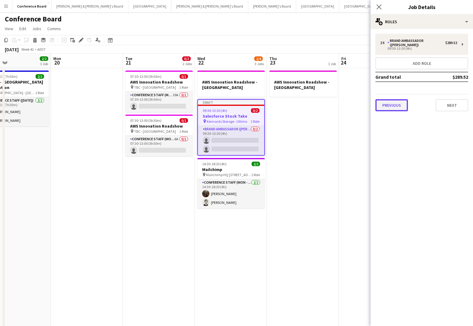
click at [400, 99] on button "Previous" at bounding box center [391, 105] width 33 height 12
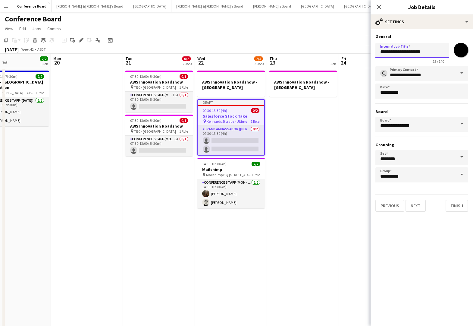
click at [416, 52] on input "**********" at bounding box center [412, 50] width 74 height 15
type input "**********"
click at [327, 163] on app-date-cell "AWS Innovation Roadshow - [GEOGRAPHIC_DATA]" at bounding box center [303, 262] width 72 height 388
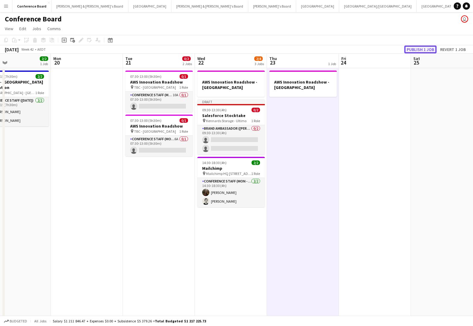
click at [420, 48] on button "Publish 1 job" at bounding box center [420, 49] width 32 height 8
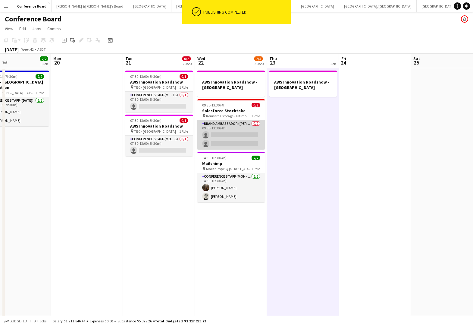
click at [236, 129] on app-card-role "Brand Ambassador (Mon - Fri) 0/2 09:30-13:30 (4h) single-neutral-actions single…" at bounding box center [230, 134] width 67 height 29
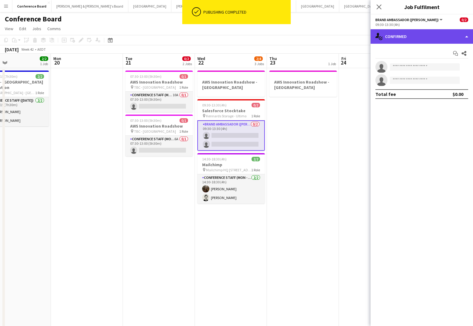
click at [420, 39] on div "single-neutral-actions-check-2 Confirmed" at bounding box center [422, 36] width 102 height 14
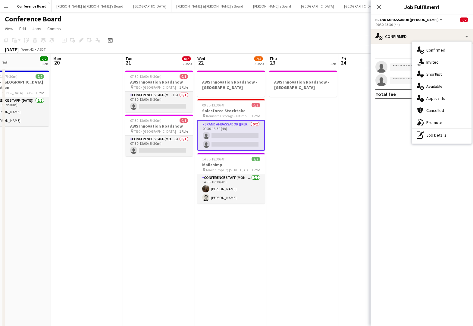
drag, startPoint x: 440, startPoint y: 61, endPoint x: 422, endPoint y: 67, distance: 18.8
click at [440, 61] on div "single-neutral-actions-share-1 Invited" at bounding box center [442, 62] width 60 height 12
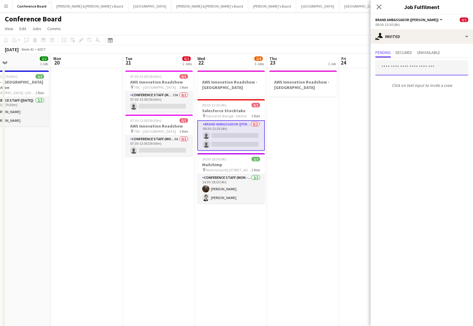
click at [389, 70] on input "text" at bounding box center [421, 67] width 93 height 15
type input "*"
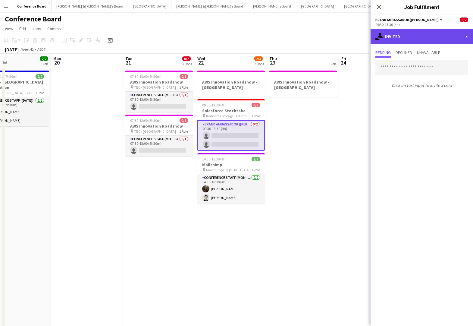
click at [401, 42] on div "single-neutral-actions-share-1 Invited" at bounding box center [422, 36] width 102 height 14
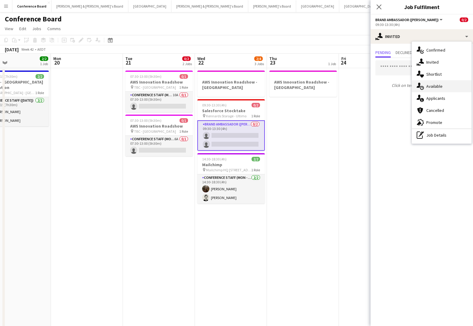
click at [432, 86] on span "Available" at bounding box center [434, 85] width 16 height 5
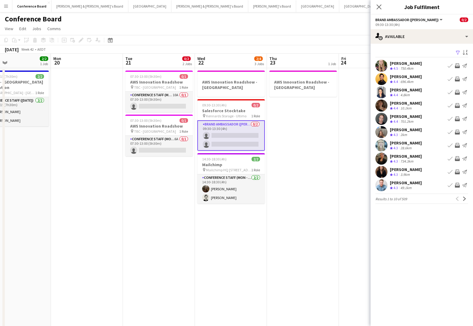
click at [458, 51] on app-icon "Filter" at bounding box center [457, 53] width 5 height 6
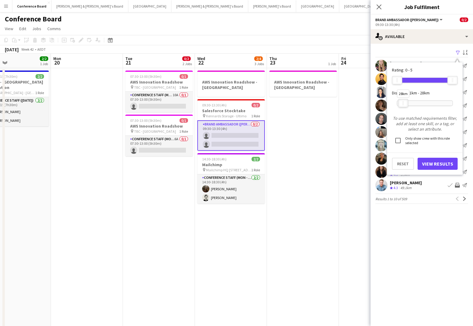
drag, startPoint x: 452, startPoint y: 104, endPoint x: 402, endPoint y: 105, distance: 49.4
click at [402, 105] on div "28km" at bounding box center [403, 103] width 10 height 8
click at [424, 161] on button "View Results" at bounding box center [438, 164] width 40 height 12
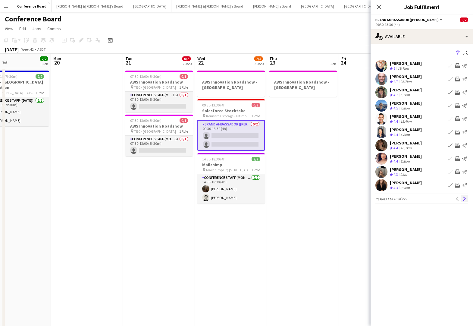
click at [465, 199] on app-icon "Next" at bounding box center [464, 198] width 4 height 4
click at [463, 197] on app-icon "Next" at bounding box center [464, 198] width 4 height 4
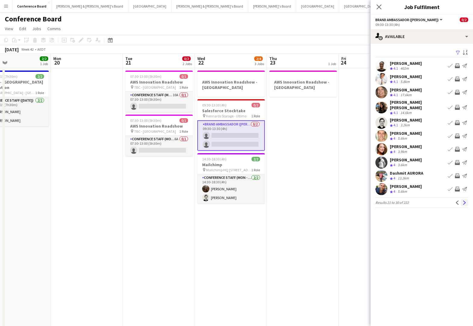
click at [464, 200] on app-icon "Next" at bounding box center [464, 202] width 4 height 4
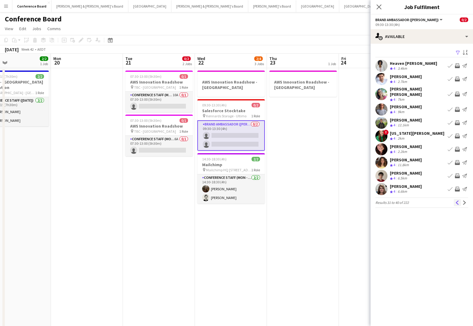
click at [457, 200] on app-icon "Previous" at bounding box center [457, 202] width 4 height 4
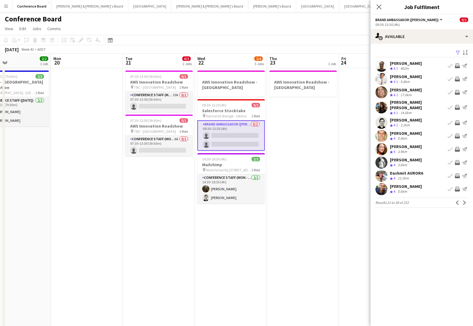
click at [457, 64] on app-icon "Invite crew" at bounding box center [457, 65] width 5 height 5
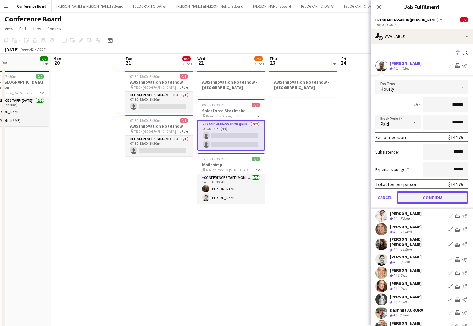
click at [430, 194] on button "Confirm" at bounding box center [432, 197] width 71 height 12
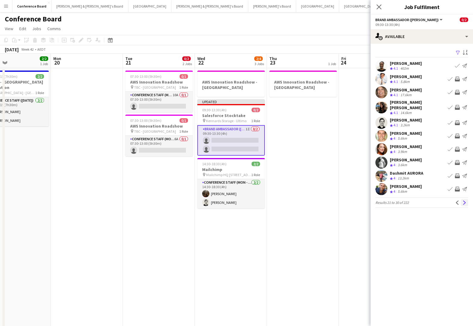
click at [465, 200] on app-icon "Next" at bounding box center [464, 202] width 4 height 4
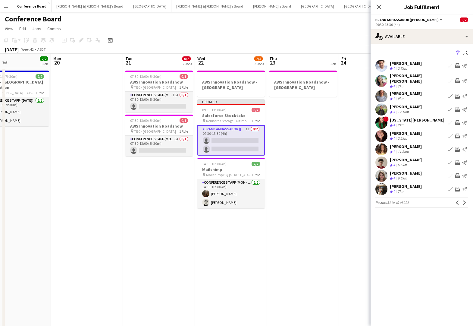
click at [457, 186] on app-icon "Invite crew" at bounding box center [457, 188] width 5 height 5
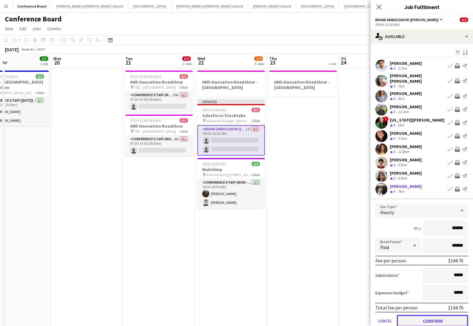
click at [424, 316] on button "Confirm" at bounding box center [432, 320] width 71 height 12
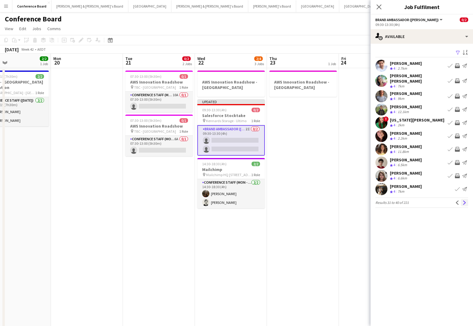
click at [464, 200] on app-icon "Next" at bounding box center [464, 202] width 4 height 4
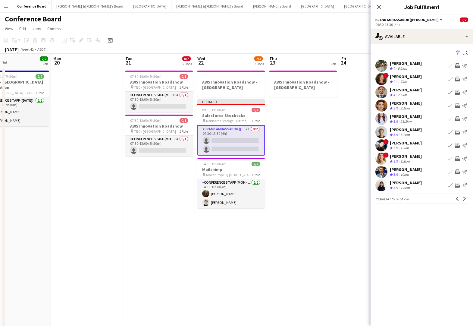
click at [456, 103] on app-icon "Invite crew" at bounding box center [457, 105] width 5 height 5
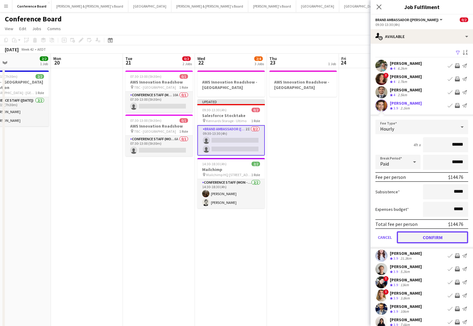
click at [440, 237] on button "Confirm" at bounding box center [432, 237] width 71 height 12
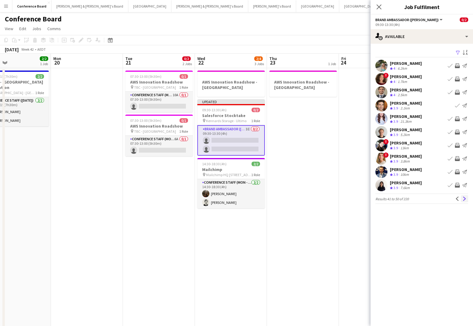
click at [463, 199] on app-icon "Next" at bounding box center [464, 198] width 4 height 4
